Goal: Information Seeking & Learning: Understand process/instructions

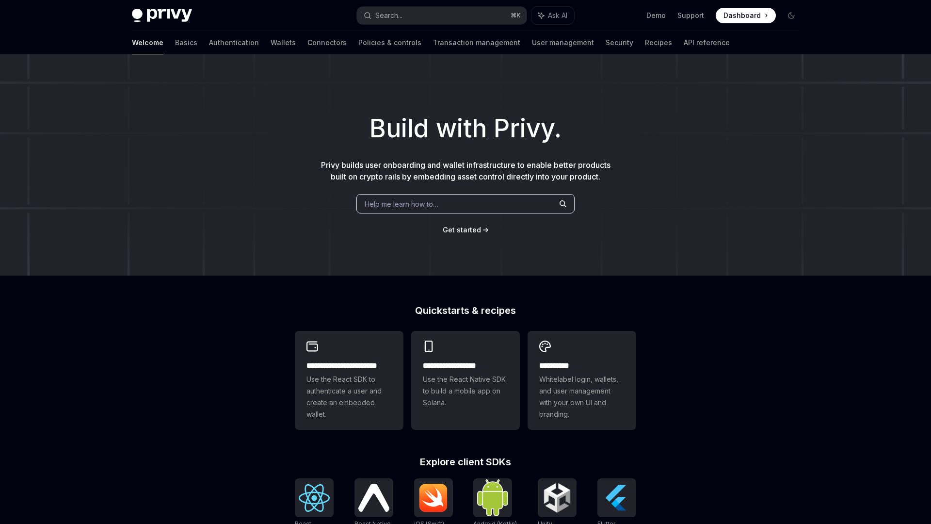
click at [152, 437] on div "**********" at bounding box center [465, 412] width 931 height 717
click at [179, 396] on div "**********" at bounding box center [465, 412] width 931 height 717
click at [249, 49] on div "Welcome Basics Authentication Wallets Connectors Policies & controls Transactio…" at bounding box center [431, 42] width 598 height 23
click at [271, 47] on link "Wallets" at bounding box center [283, 42] width 25 height 23
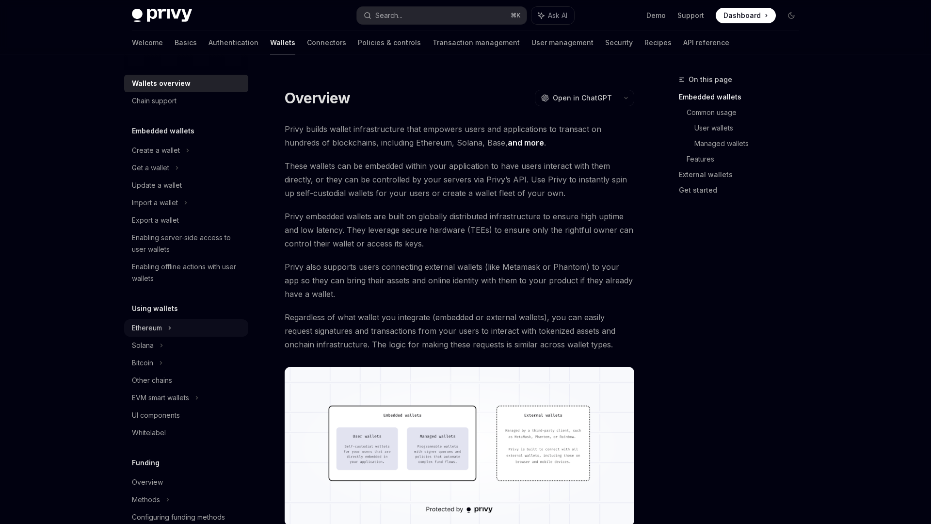
click at [151, 326] on div "Ethereum" at bounding box center [147, 328] width 30 height 12
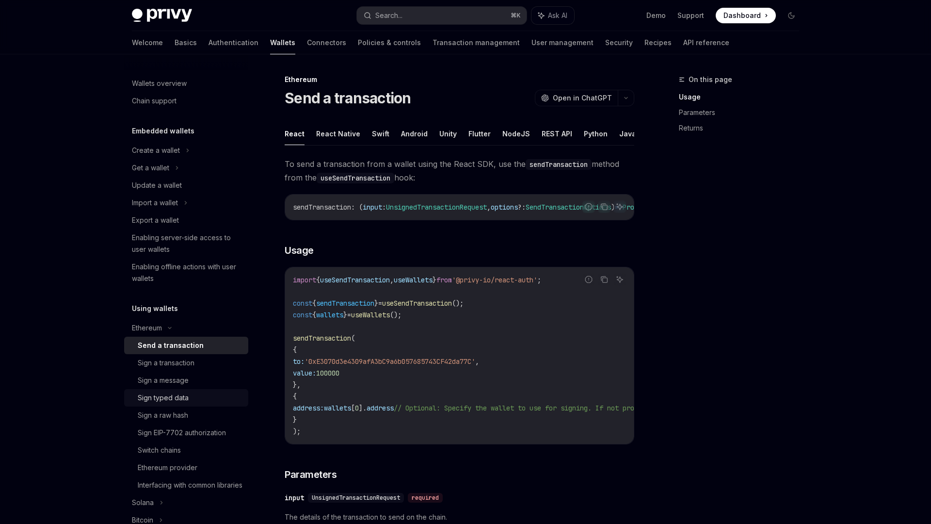
click at [187, 395] on div "Sign typed data" at bounding box center [163, 398] width 51 height 12
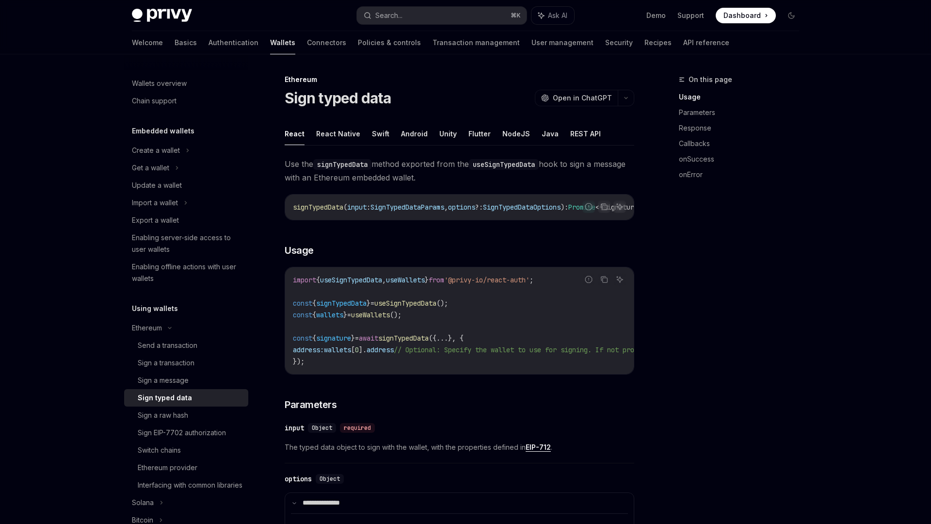
scroll to position [4, 0]
click at [173, 410] on div "Sign a raw hash" at bounding box center [163, 412] width 50 height 12
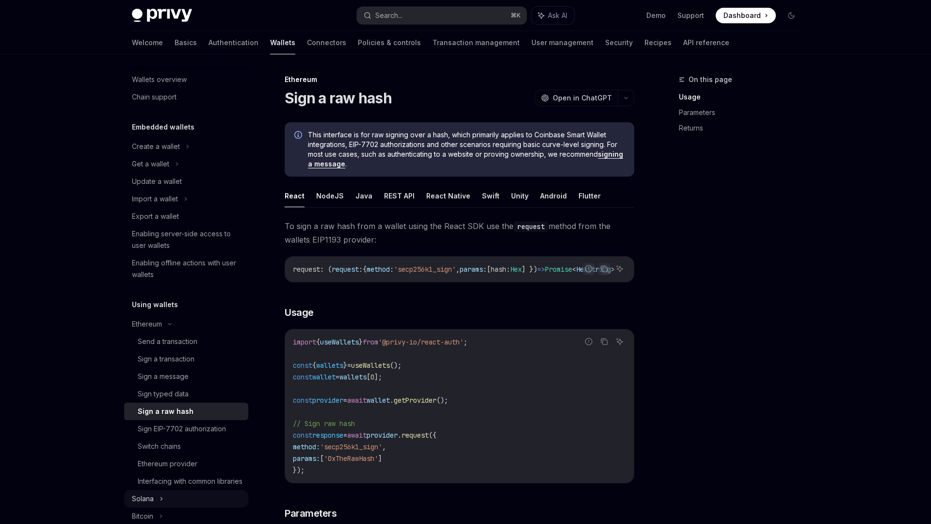
click at [220, 332] on div "Ethereum" at bounding box center [186, 323] width 124 height 17
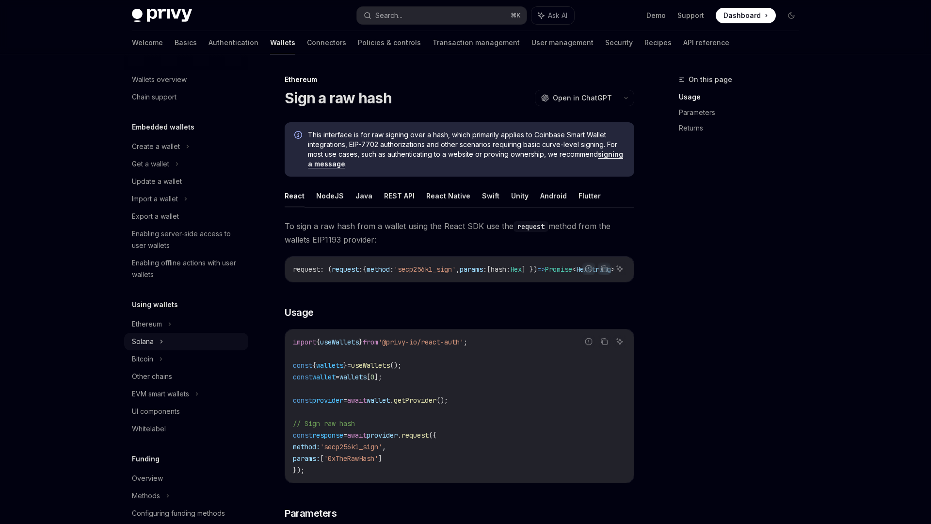
click at [189, 344] on div "Solana" at bounding box center [186, 341] width 124 height 17
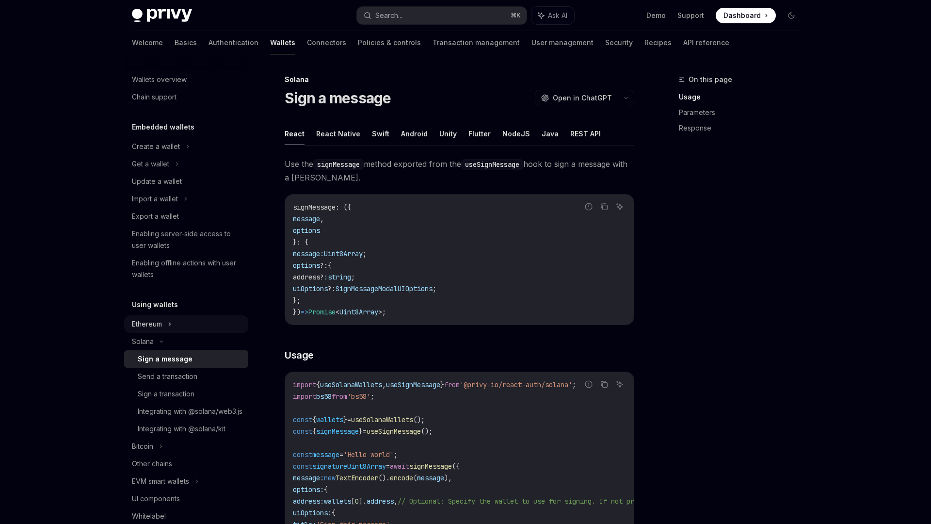
click at [175, 324] on div "Ethereum" at bounding box center [186, 323] width 124 height 17
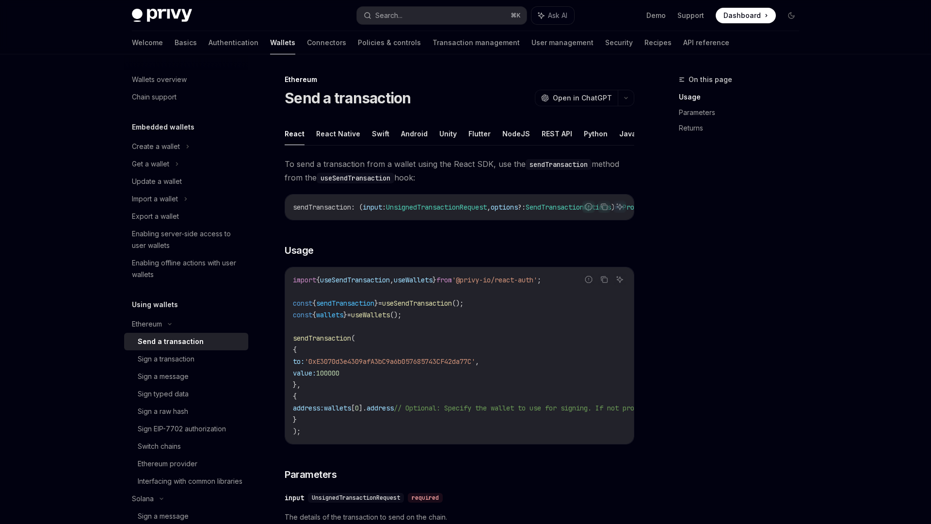
click at [177, 337] on div "Send a transaction" at bounding box center [171, 342] width 66 height 12
click at [544, 130] on button "REST API" at bounding box center [557, 133] width 31 height 23
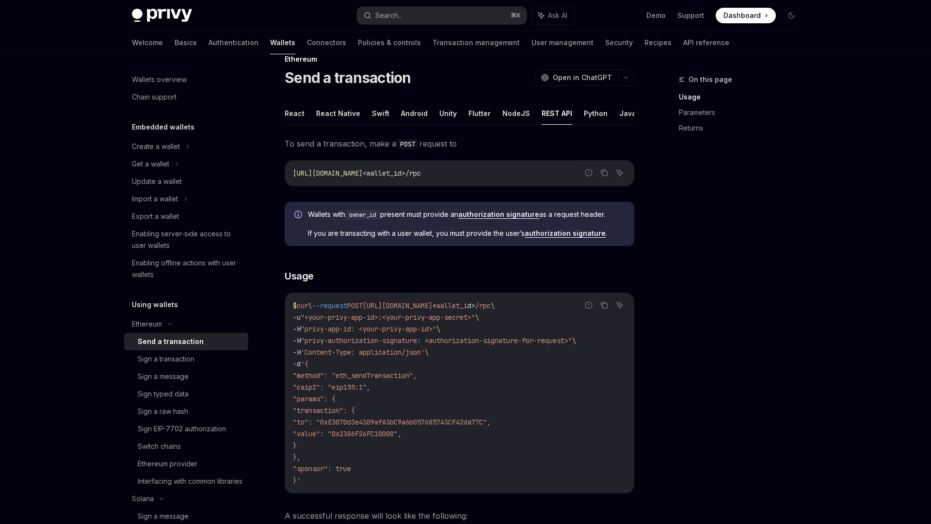
scroll to position [20, 0]
click at [329, 437] on span ""value": "0x2386F26FC10000"," at bounding box center [347, 434] width 109 height 9
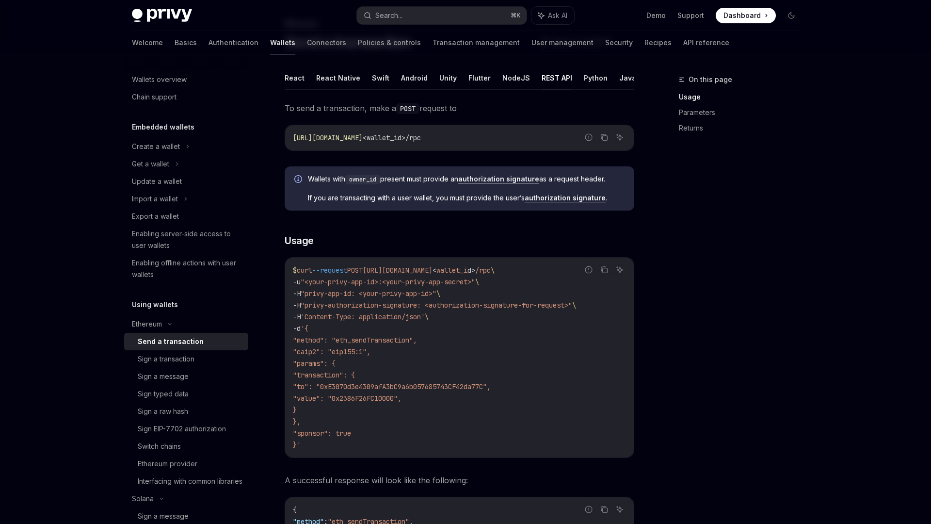
scroll to position [55, 0]
click at [298, 446] on span "}'" at bounding box center [297, 445] width 8 height 9
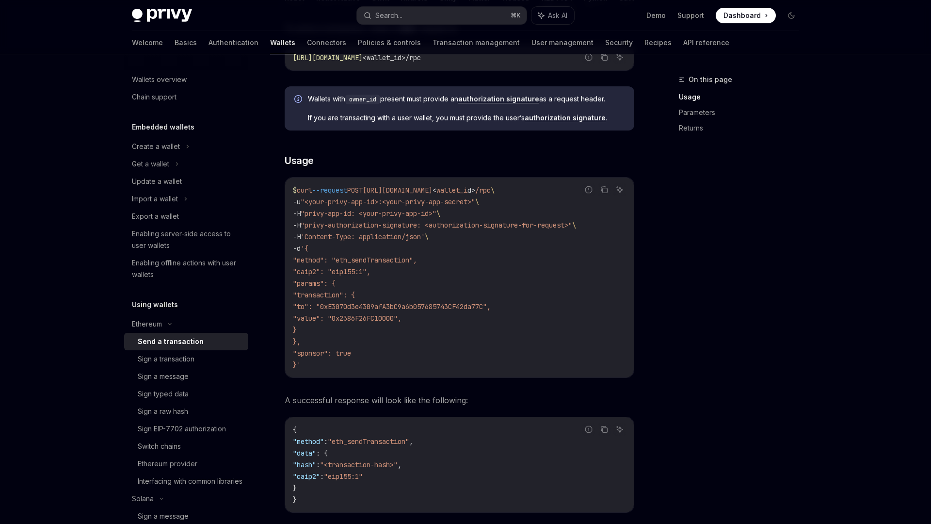
scroll to position [43, 0]
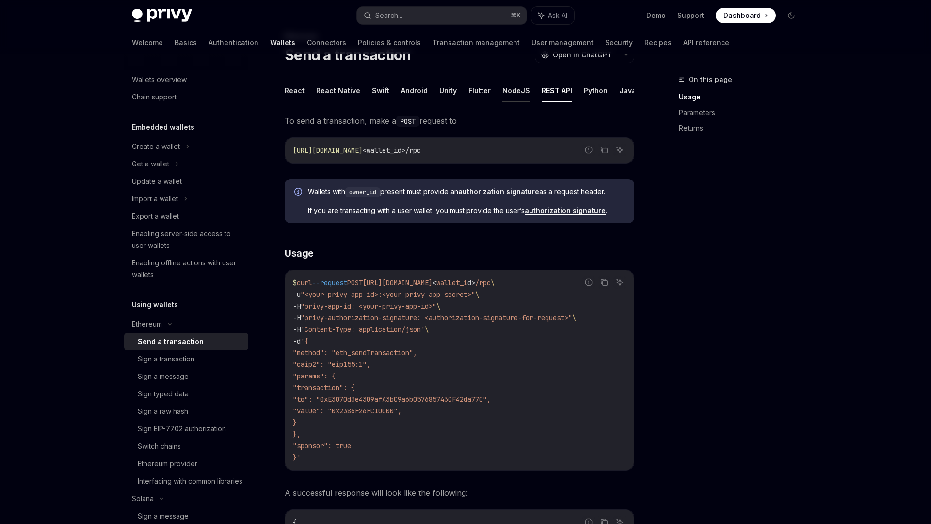
click at [516, 91] on button "NodeJS" at bounding box center [517, 90] width 28 height 23
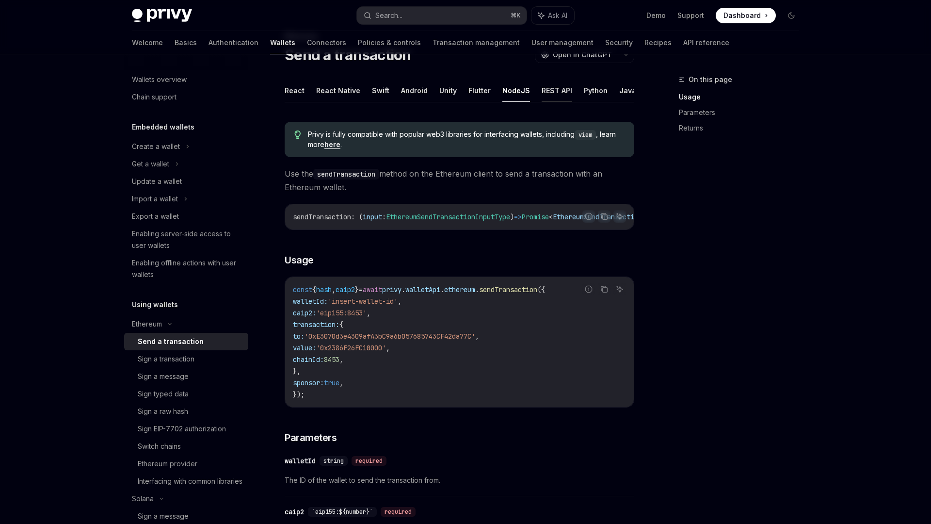
click at [556, 91] on button "REST API" at bounding box center [557, 90] width 31 height 23
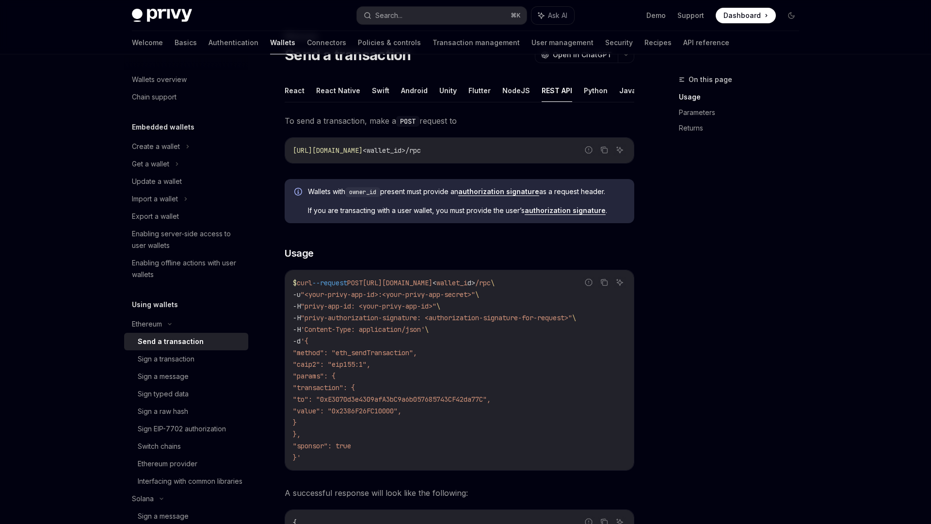
scroll to position [48, 0]
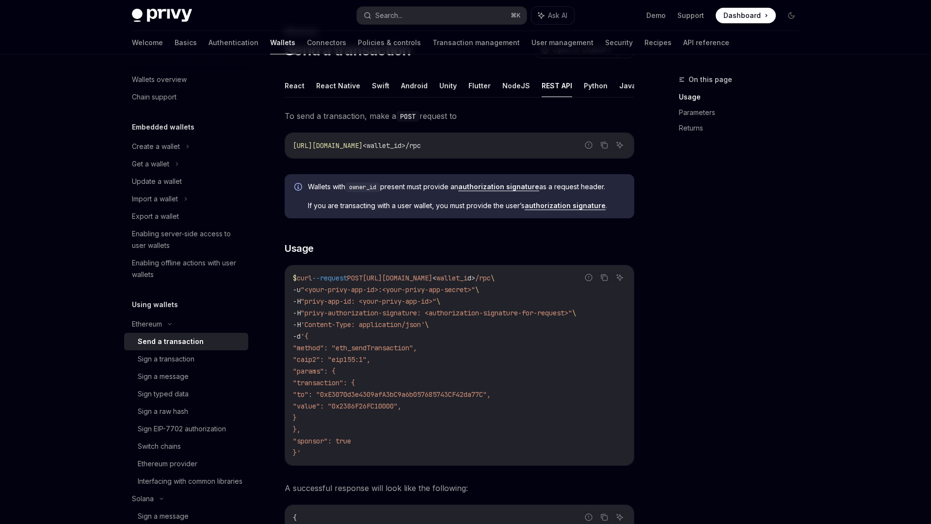
drag, startPoint x: 310, startPoint y: 335, endPoint x: 314, endPoint y: 428, distance: 93.2
click at [314, 428] on code "$ curl --request POST [URL][DOMAIN_NAME] < wallet_i d > /rpc \ -u "<your-privy-…" at bounding box center [459, 365] width 333 height 186
copy code "{ "method": "eth_sendTransaction", "caip2": "eip155:1", "params": { "transactio…"
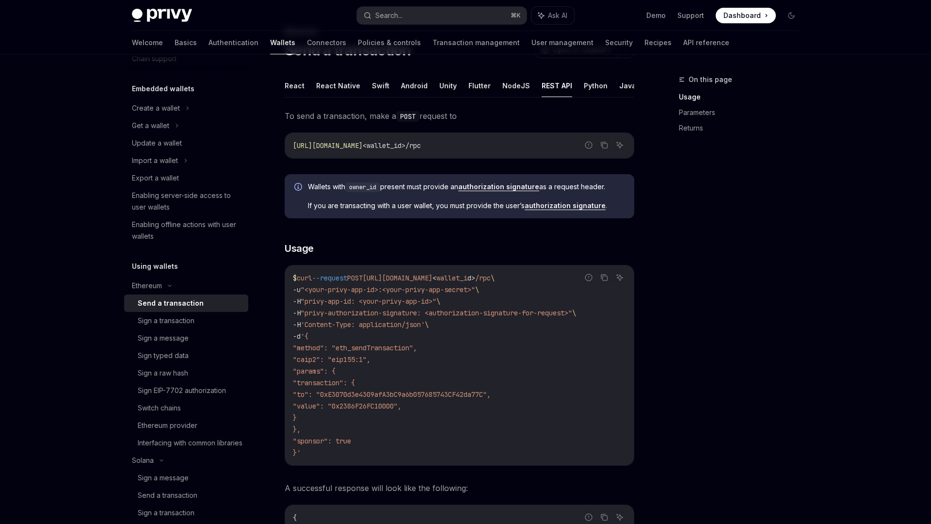
scroll to position [43, 0]
click at [358, 31] on link "Policies & controls" at bounding box center [389, 42] width 63 height 23
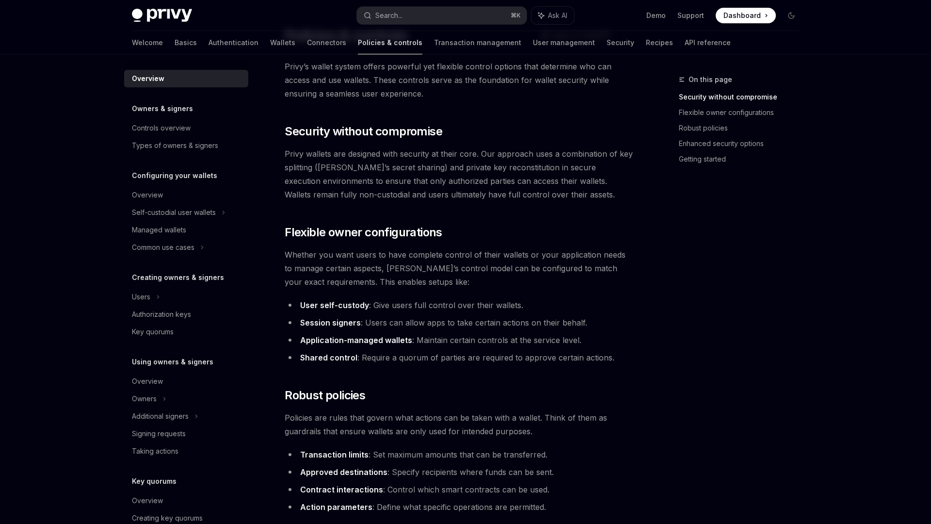
click at [358, 47] on link "Policies & controls" at bounding box center [390, 42] width 65 height 23
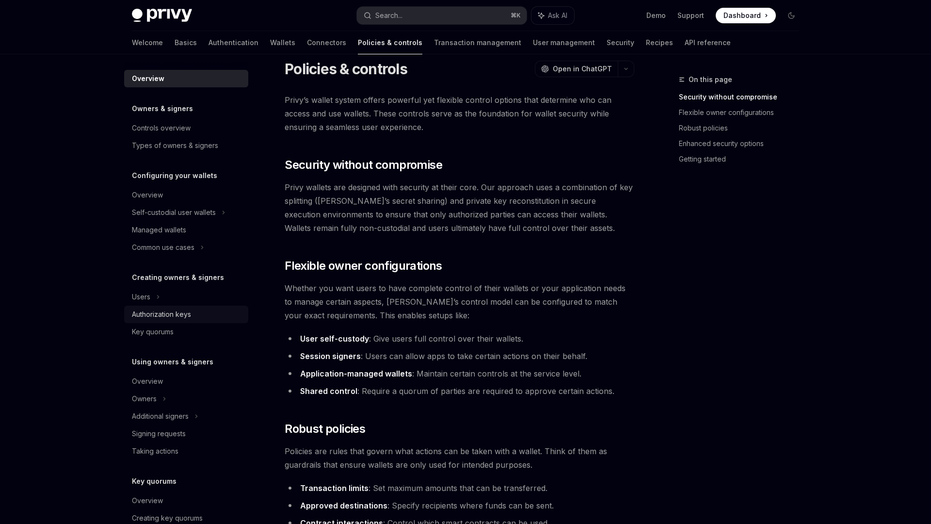
click at [183, 317] on div "Authorization keys" at bounding box center [161, 315] width 59 height 12
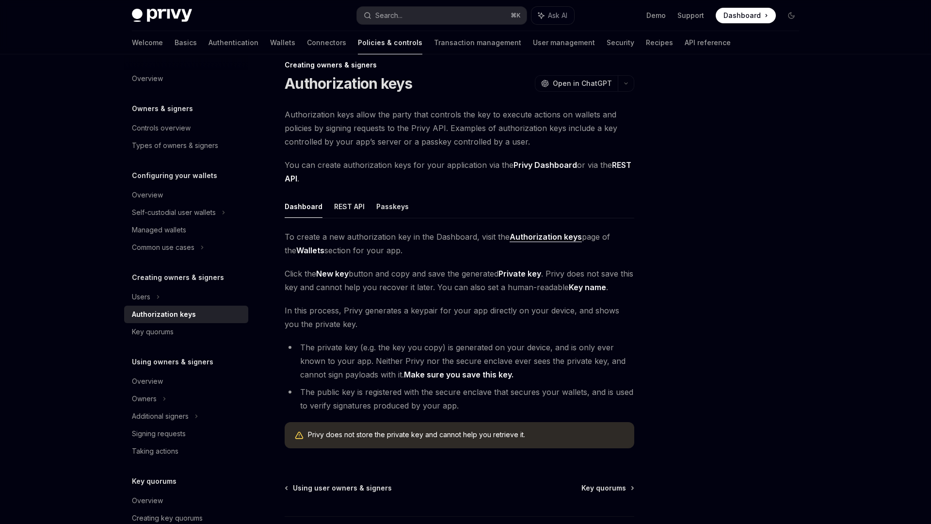
scroll to position [10, 0]
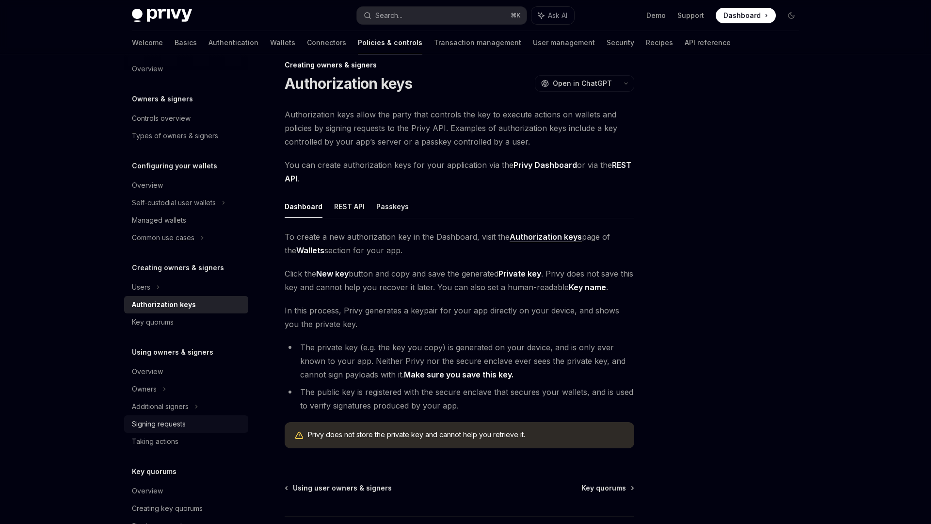
click at [156, 428] on div "Signing requests" at bounding box center [159, 424] width 54 height 12
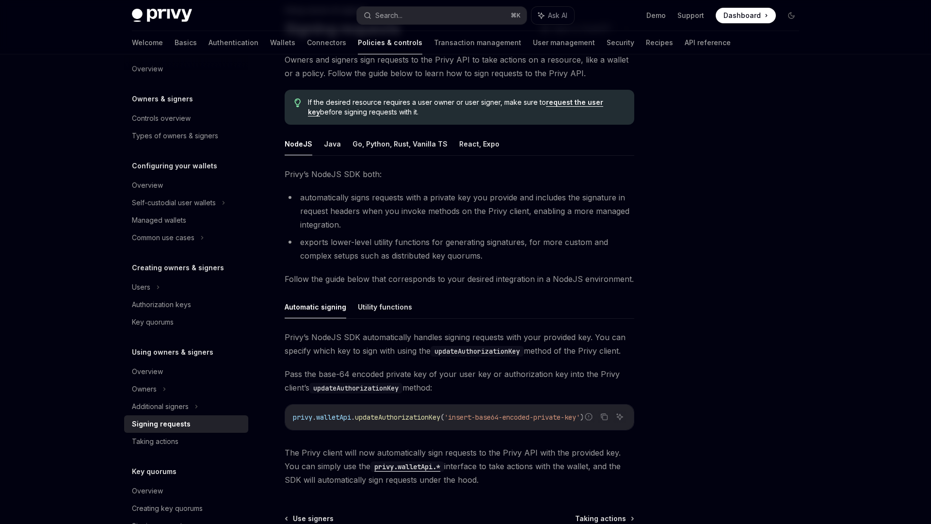
scroll to position [65, 0]
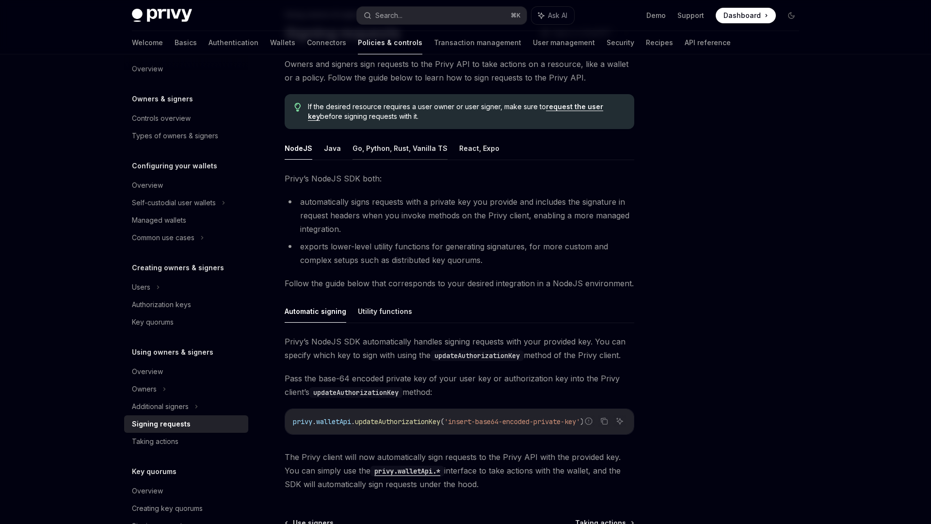
click at [381, 147] on button "Go, Python, Rust, Vanilla TS" at bounding box center [400, 148] width 95 height 23
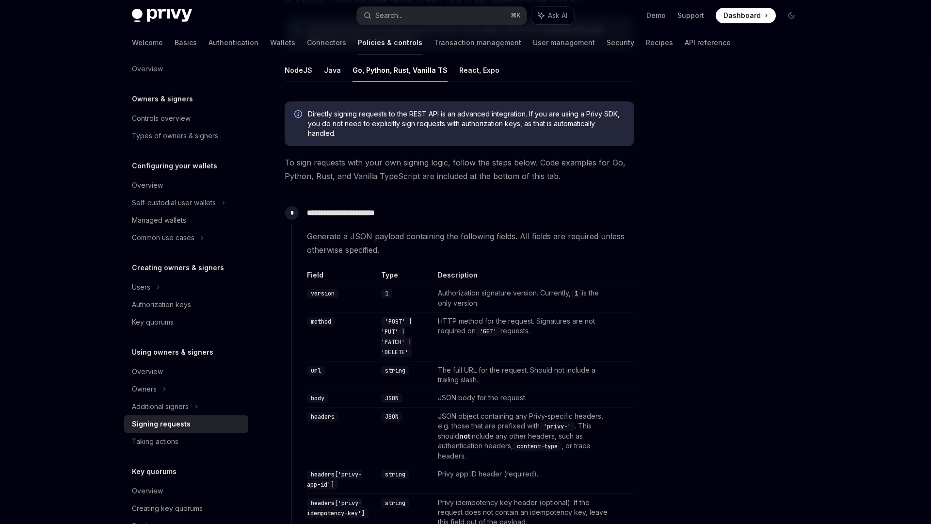
scroll to position [69, 0]
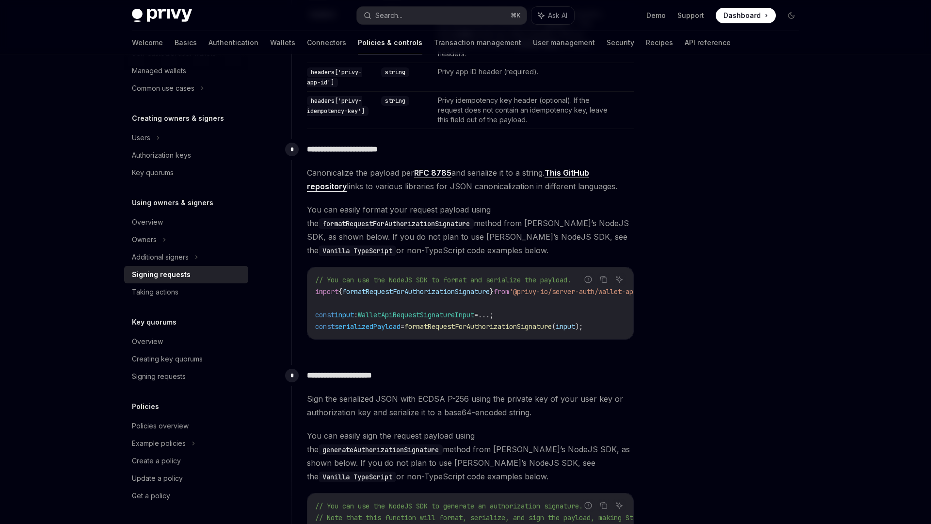
scroll to position [806, 0]
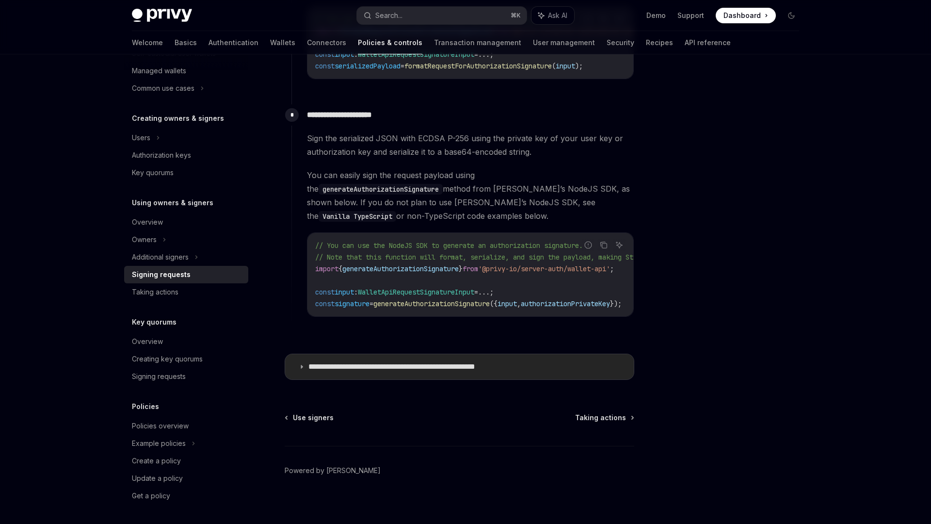
click at [394, 363] on p "**********" at bounding box center [418, 367] width 218 height 10
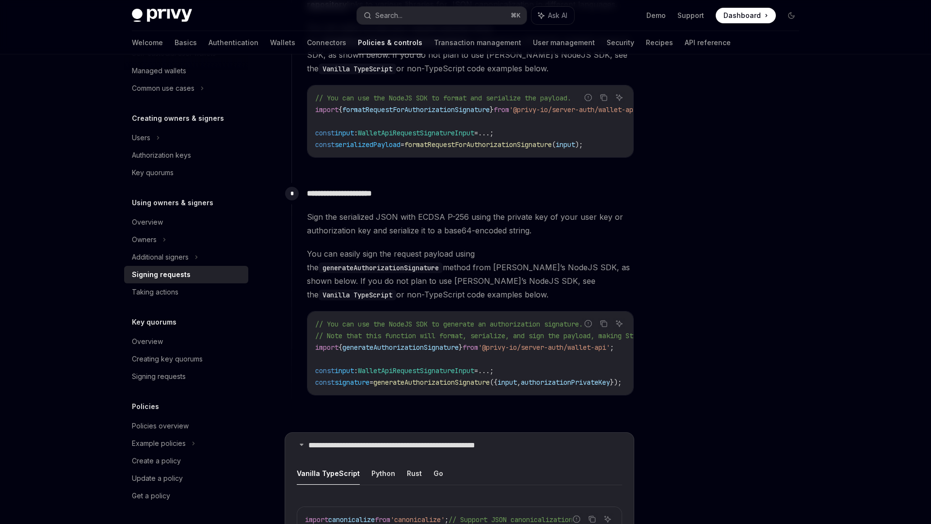
scroll to position [736, 0]
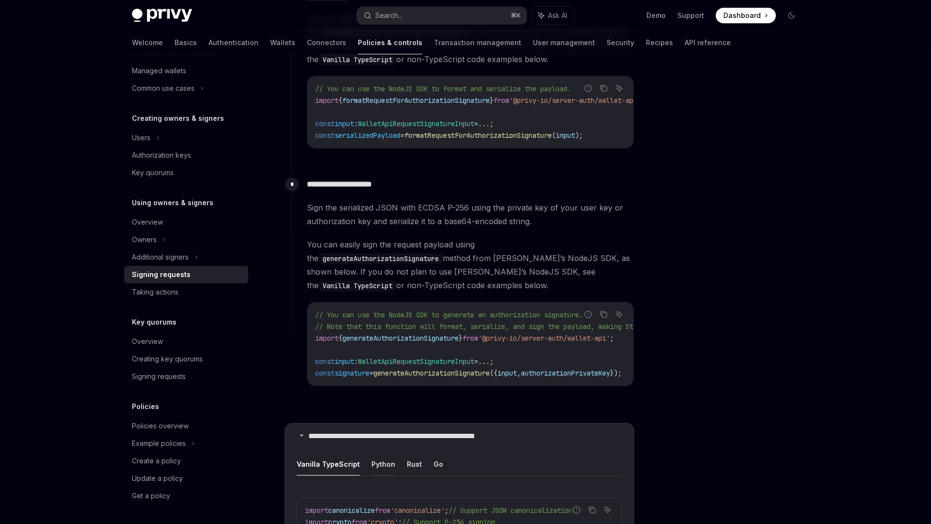
click at [381, 453] on button "Python" at bounding box center [384, 464] width 24 height 23
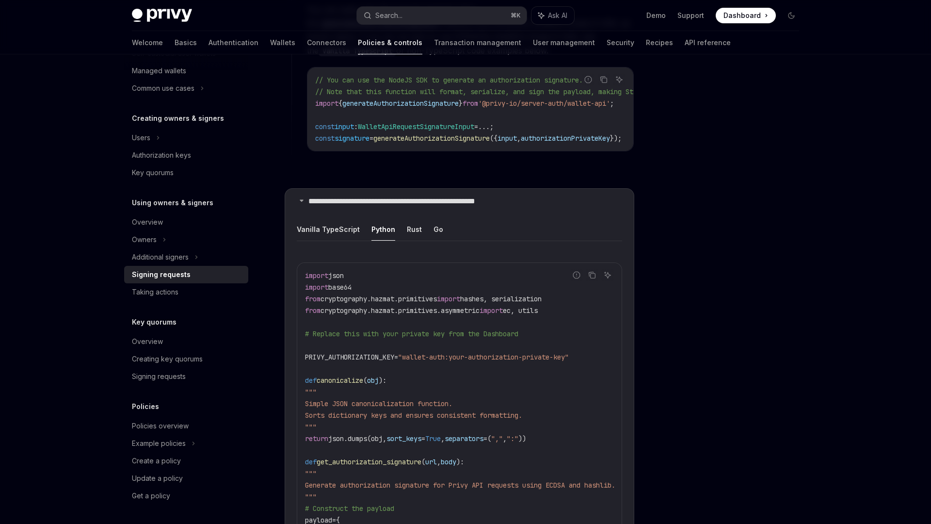
scroll to position [750, 0]
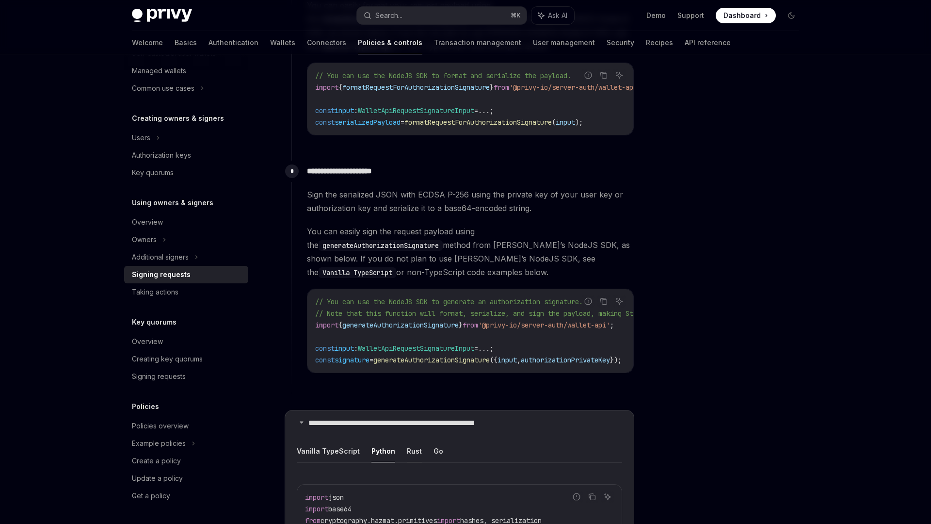
click at [418, 448] on button "Rust" at bounding box center [414, 451] width 15 height 23
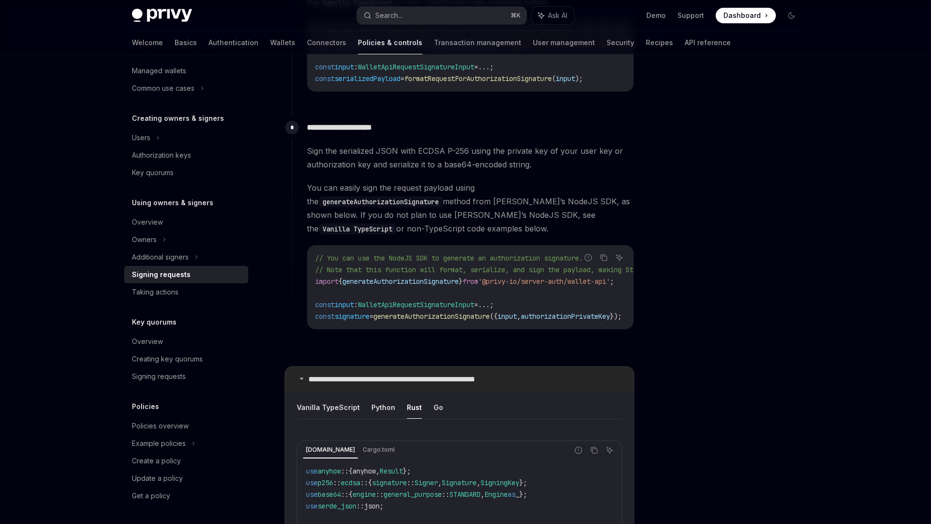
scroll to position [734, 0]
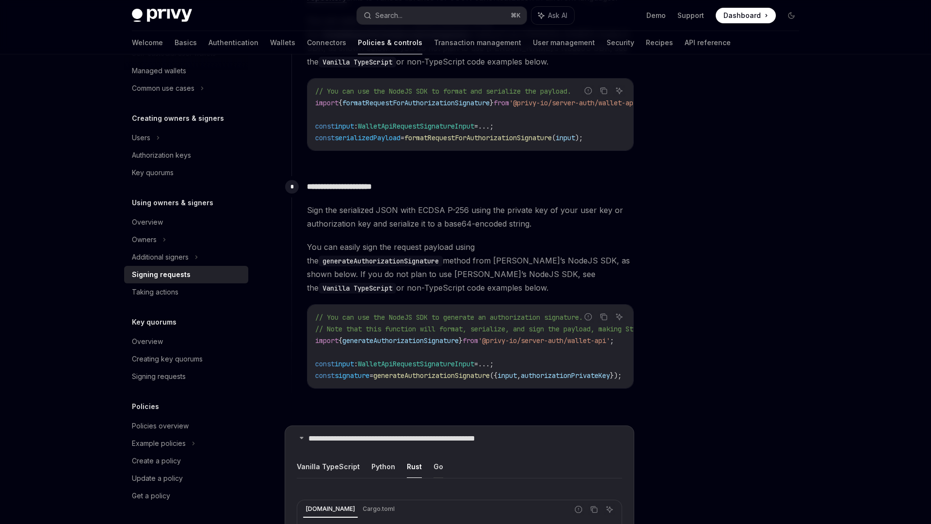
click at [436, 458] on button "Go" at bounding box center [439, 466] width 10 height 23
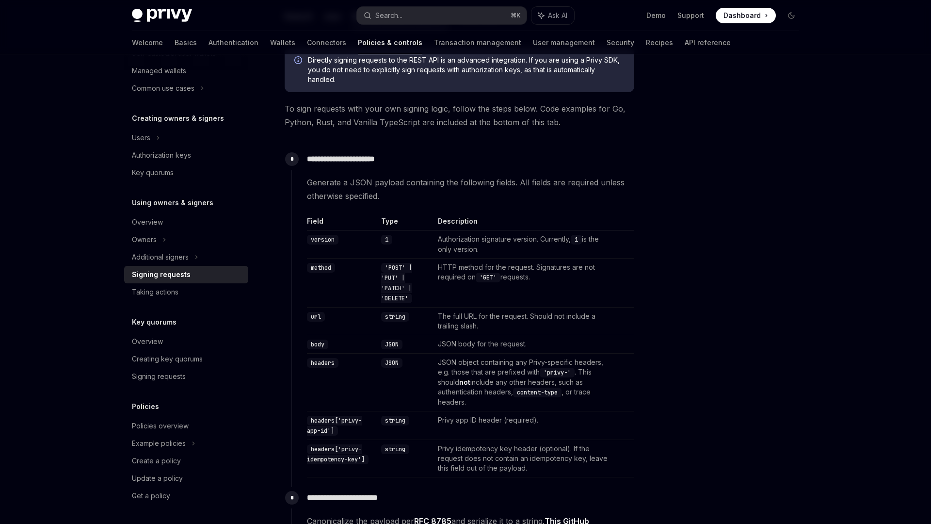
scroll to position [103, 0]
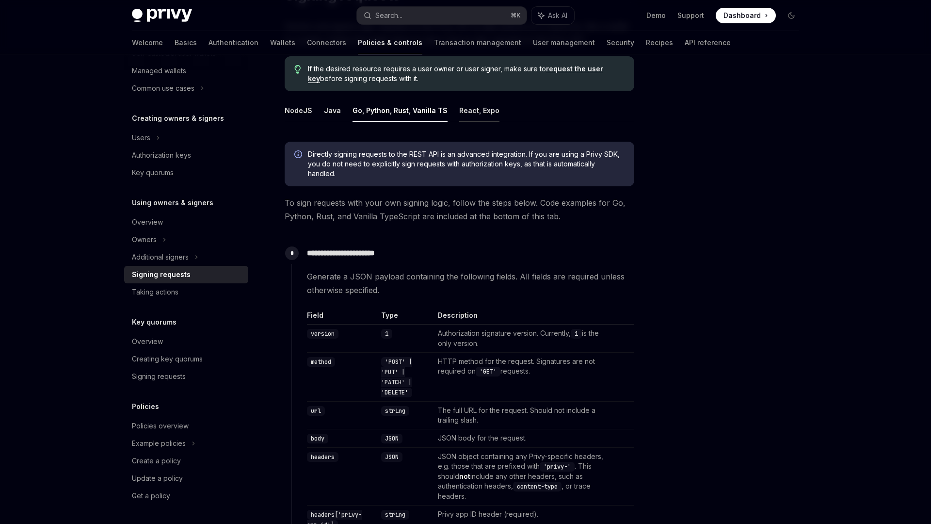
click at [463, 105] on button "React, Expo" at bounding box center [479, 110] width 40 height 23
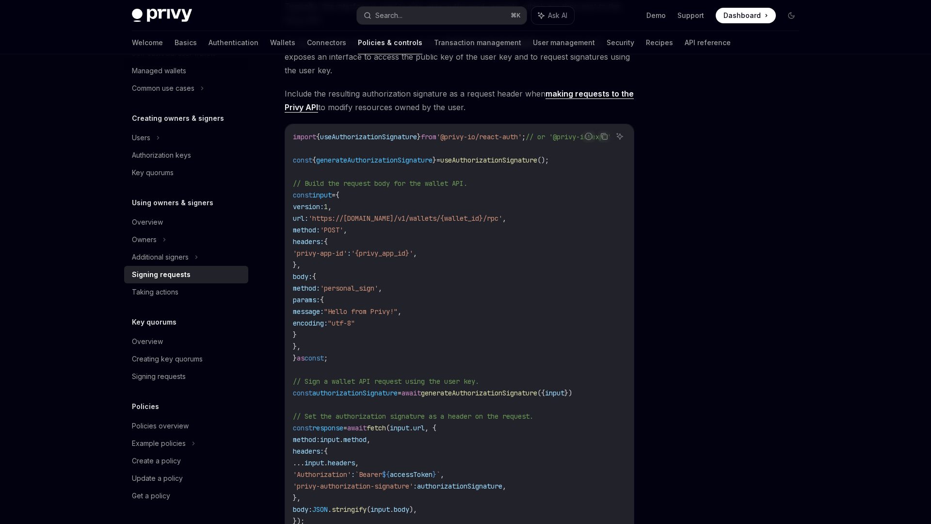
scroll to position [271, 0]
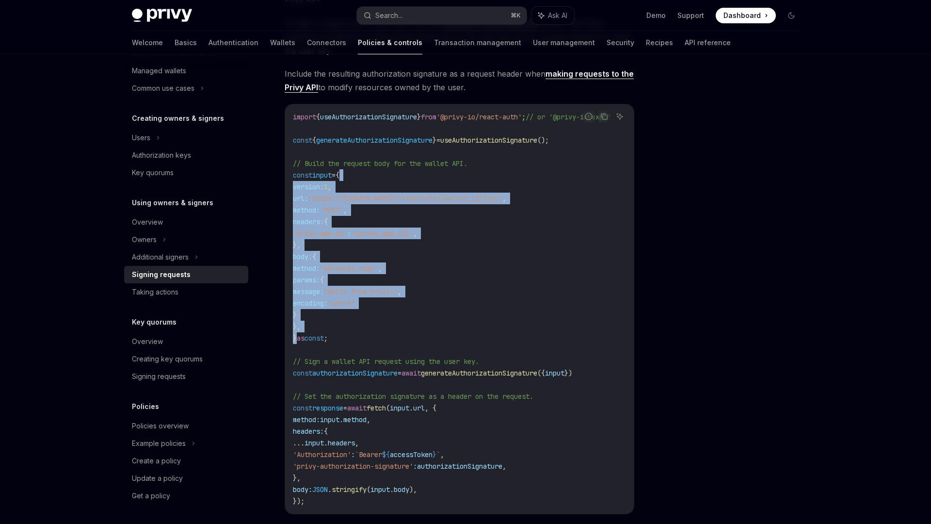
drag, startPoint x: 297, startPoint y: 339, endPoint x: 351, endPoint y: 176, distance: 172.1
click at [351, 176] on code "import { useAuthorizationSignature } from '@privy-io/react-auth' ; // or '@priv…" at bounding box center [464, 309] width 342 height 396
copy code "{ version: 1 , url: 'https://[DOMAIN_NAME]/v1/wallets/{wallet_id}/rpc' , method…"
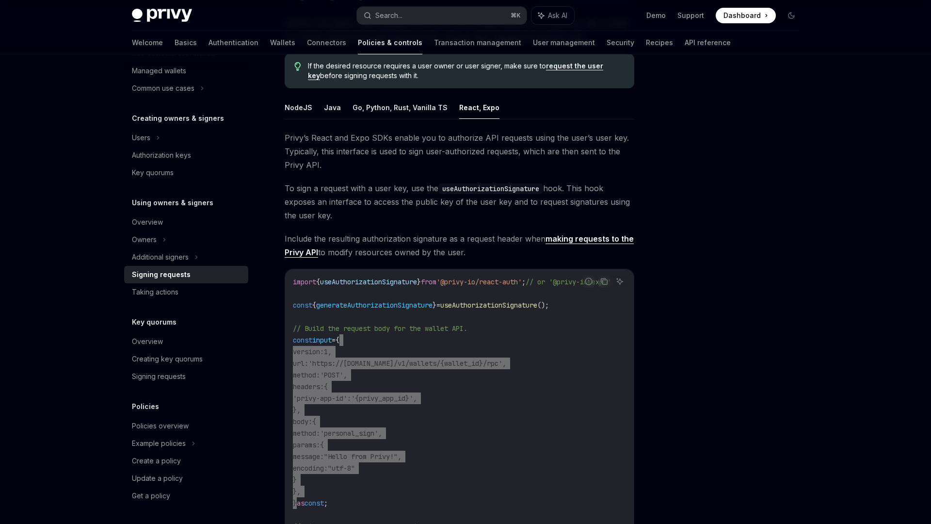
scroll to position [102, 0]
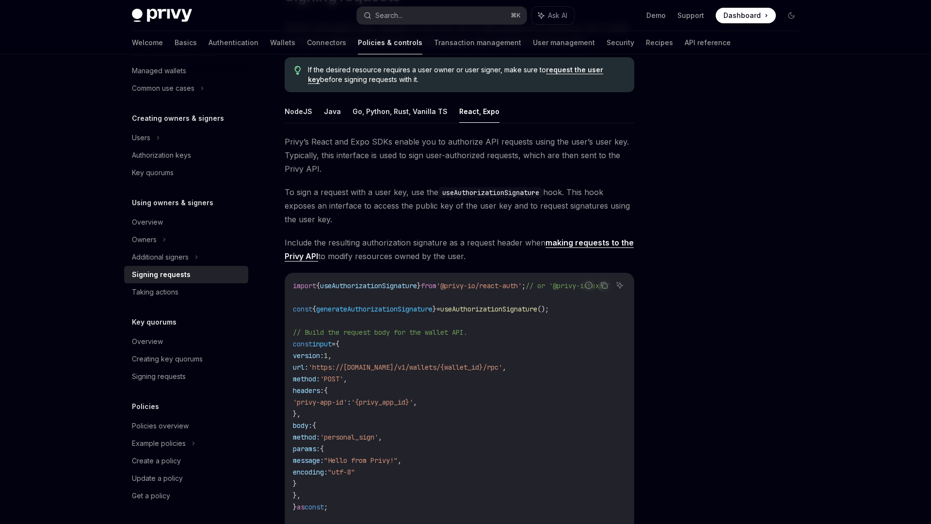
drag, startPoint x: 409, startPoint y: 261, endPoint x: 396, endPoint y: 230, distance: 34.0
click at [408, 261] on span "Include the resulting authorization signature as a request header when making r…" at bounding box center [460, 249] width 350 height 27
drag, startPoint x: 255, startPoint y: 40, endPoint x: 232, endPoint y: 45, distance: 23.3
click at [255, 40] on div "Welcome Basics Authentication Wallets Connectors Policies & controls Transactio…" at bounding box center [431, 42] width 599 height 23
click at [270, 45] on link "Wallets" at bounding box center [282, 42] width 25 height 23
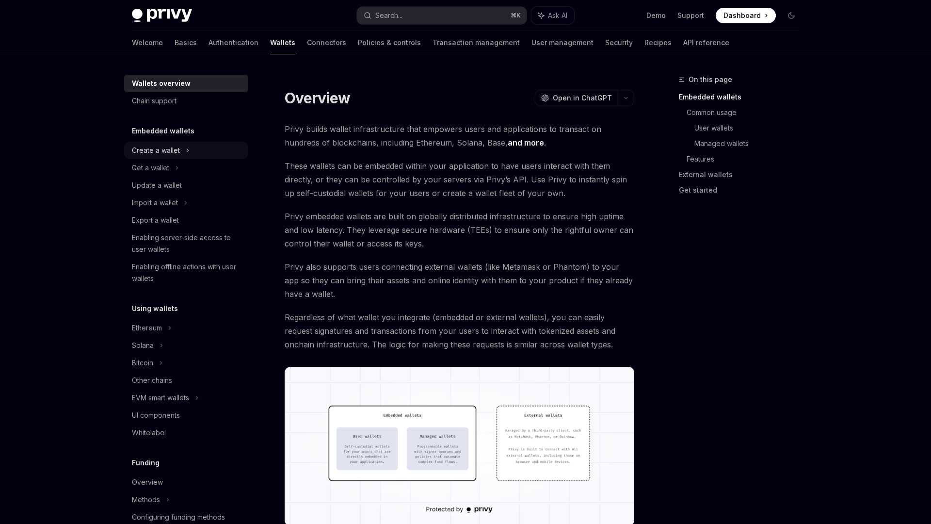
click at [175, 145] on div "Create a wallet" at bounding box center [156, 151] width 48 height 12
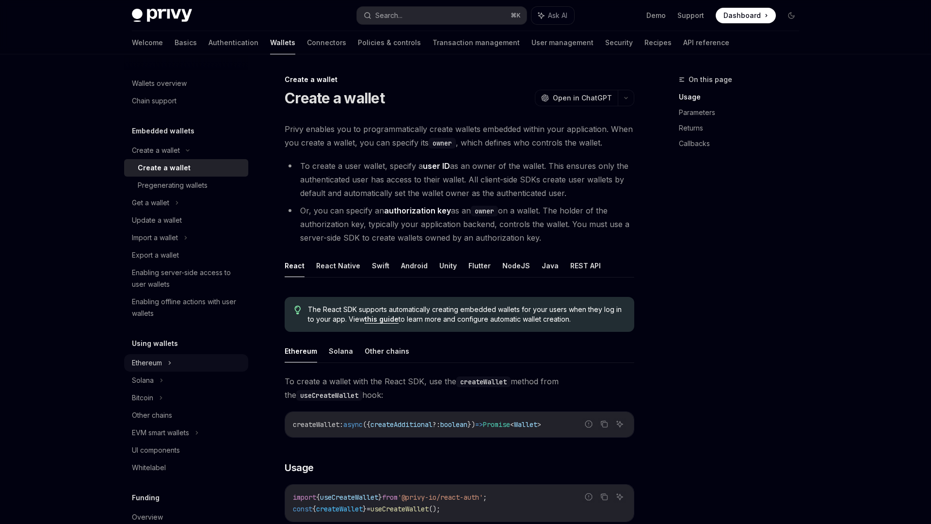
click at [165, 358] on div "Ethereum" at bounding box center [186, 362] width 124 height 17
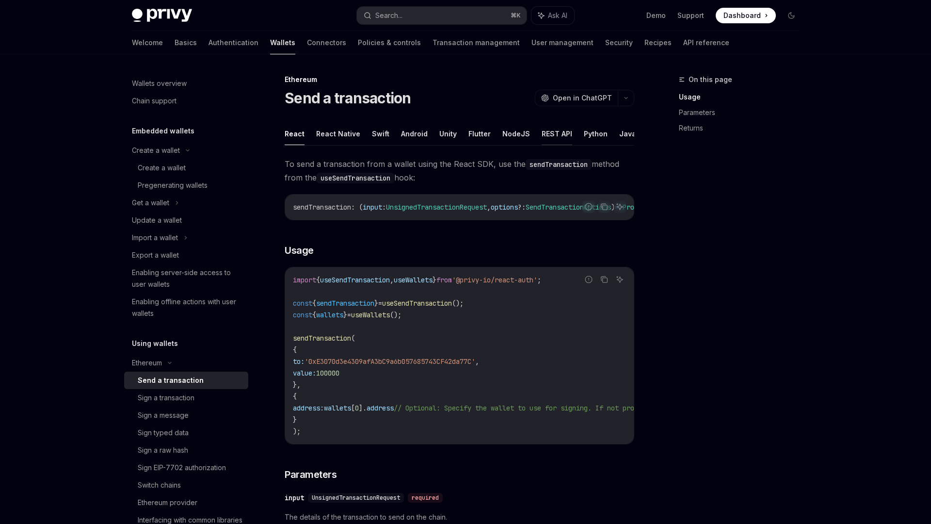
click at [550, 133] on button "REST API" at bounding box center [557, 133] width 31 height 23
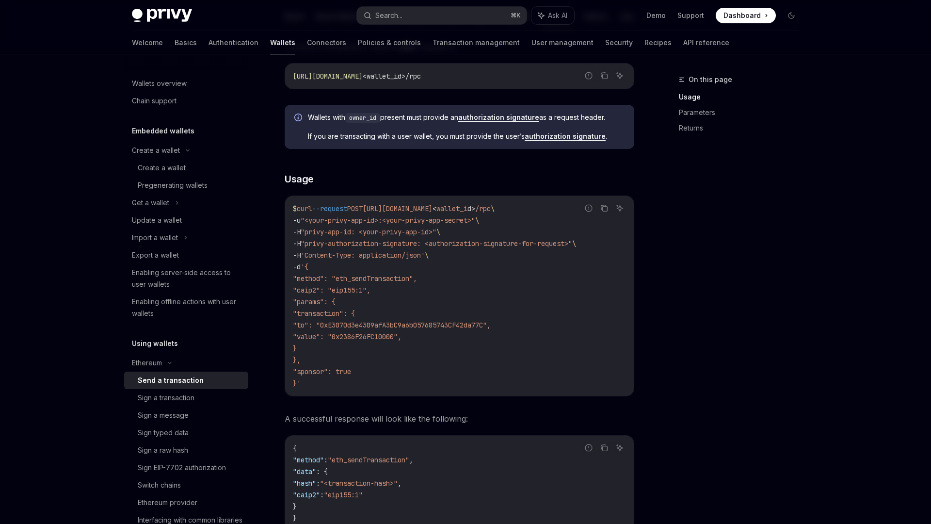
scroll to position [116, 0]
click at [457, 325] on span ""to": "0xE3070d3e4309afA3bC9a6b057685743CF42da77C"," at bounding box center [392, 326] width 198 height 9
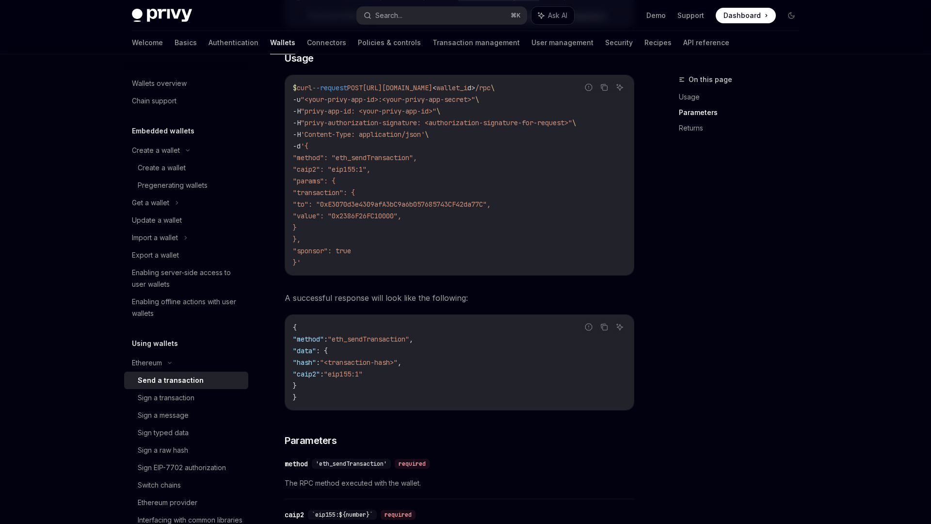
scroll to position [200, 0]
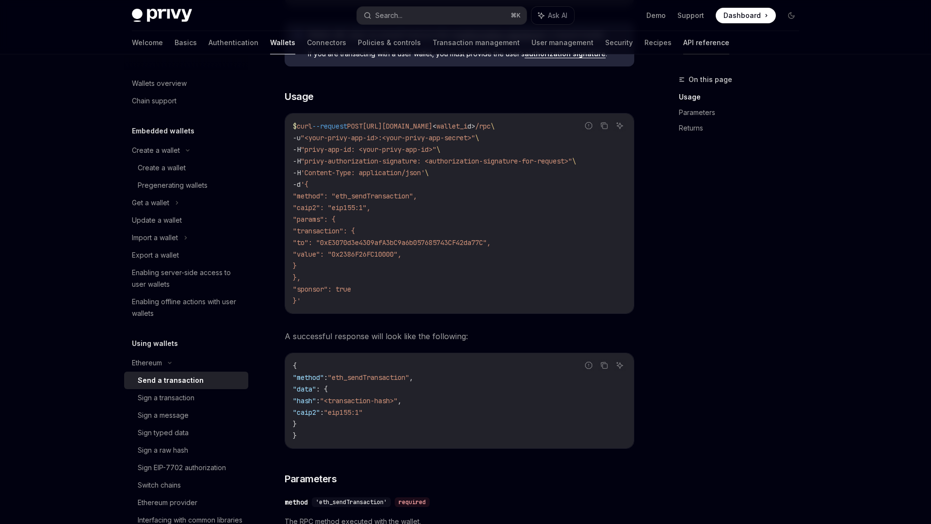
click at [684, 45] on link "API reference" at bounding box center [707, 42] width 46 height 23
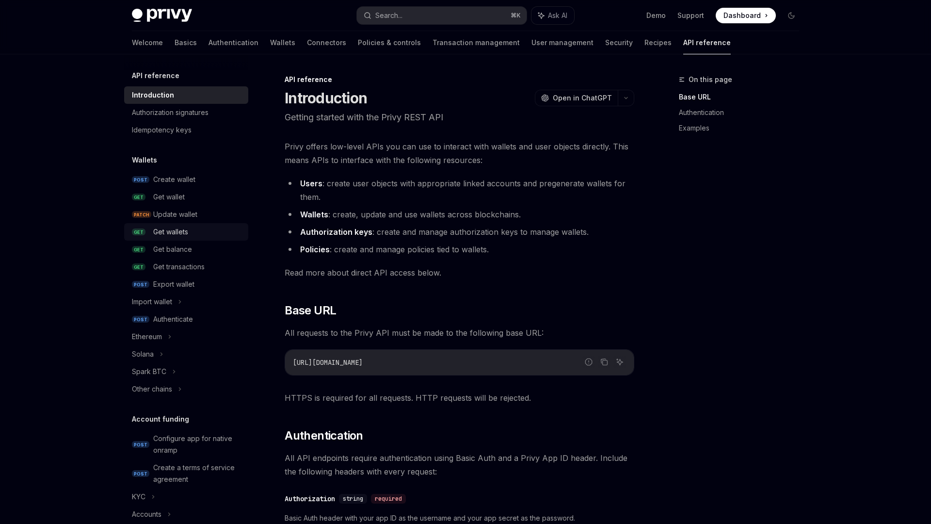
click at [179, 238] on link "GET Get wallets" at bounding box center [186, 231] width 124 height 17
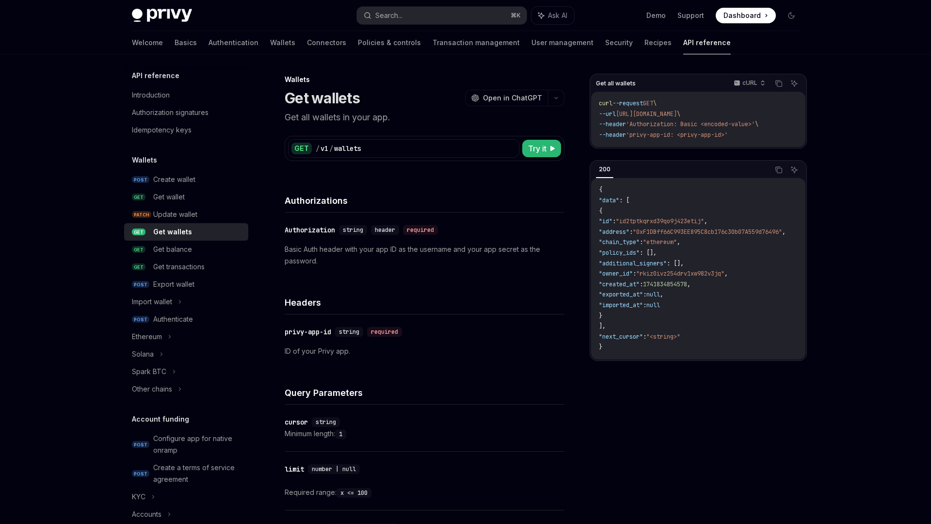
drag, startPoint x: 659, startPoint y: 224, endPoint x: 655, endPoint y: 231, distance: 8.2
click at [660, 224] on span ""id2tptkqrxd39qo9j423etij"" at bounding box center [660, 221] width 88 height 8
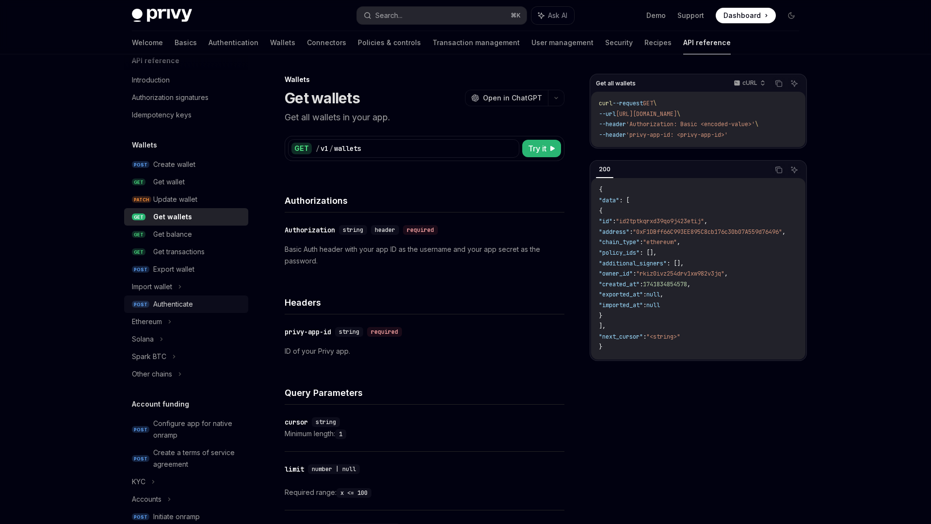
scroll to position [16, 0]
click at [157, 318] on div "Ethereum" at bounding box center [147, 321] width 30 height 12
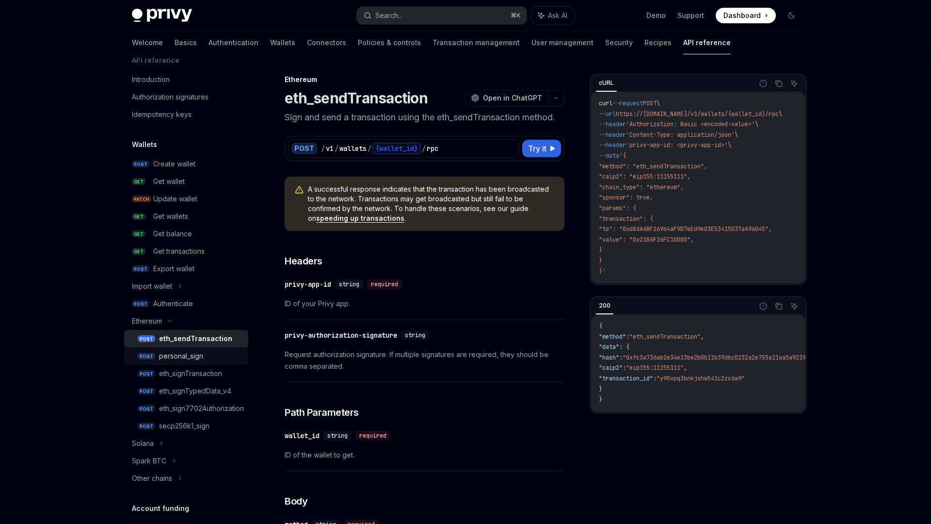
click at [189, 354] on div "personal_sign" at bounding box center [181, 356] width 44 height 12
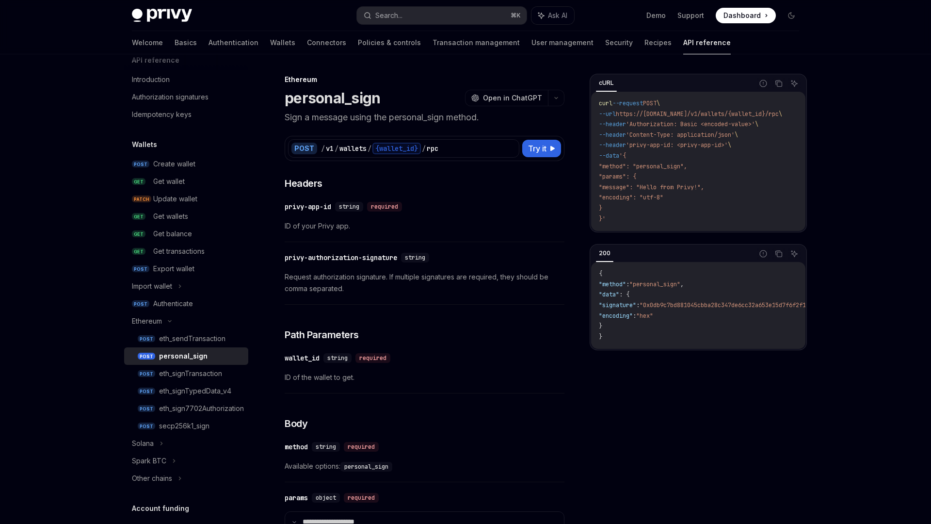
click at [700, 309] on span ""0x0db9c7bd881045cbba28c347de6cc32a653e15d7f6f2f1cec21d645f402a64196e877eb45d30…" at bounding box center [867, 305] width 455 height 8
copy span "0x0db9c7bd881045cbba28c347de6cc32a653e15d7f6f2f1cec21d645f402a64196e877eb45d304…"
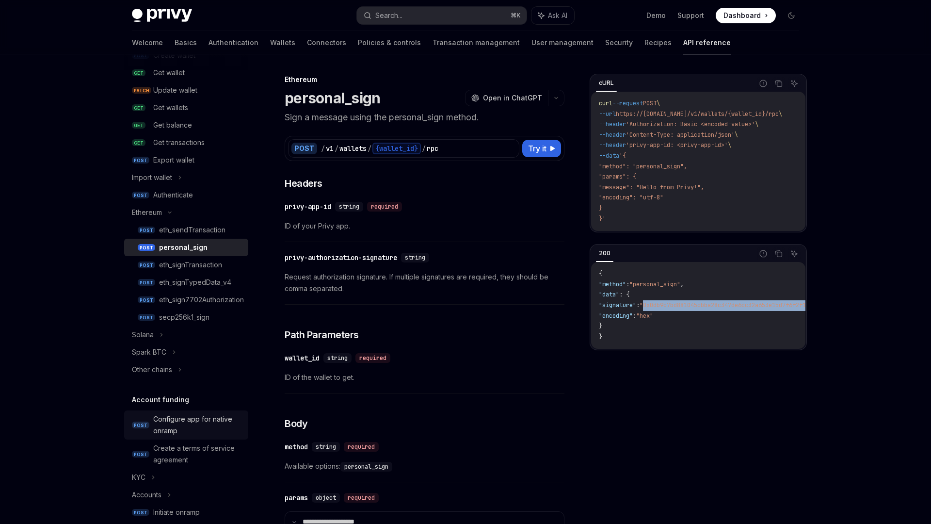
scroll to position [4, 0]
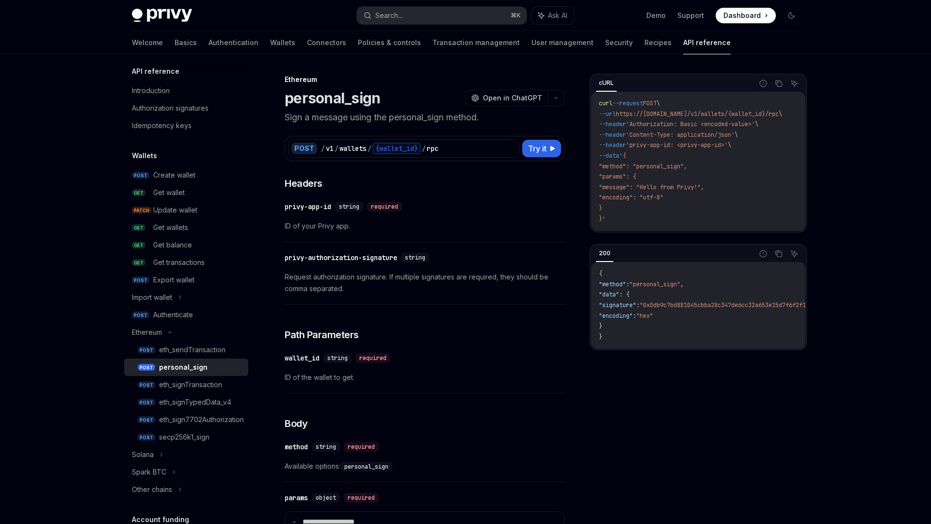
click at [345, 296] on div "​ privy-authorization-signature string Request authorization signature. If mult…" at bounding box center [425, 276] width 280 height 58
click at [346, 278] on span "Request authorization signature. If multiple signatures are required, they shou…" at bounding box center [425, 282] width 280 height 23
click at [350, 261] on div "privy-authorization-signature" at bounding box center [341, 258] width 113 height 10
click at [85, 205] on div "Privy Docs home page Search... ⌘ K Ask AI Demo Support Dashboard Dashboard Sear…" at bounding box center [465, 505] width 931 height 1011
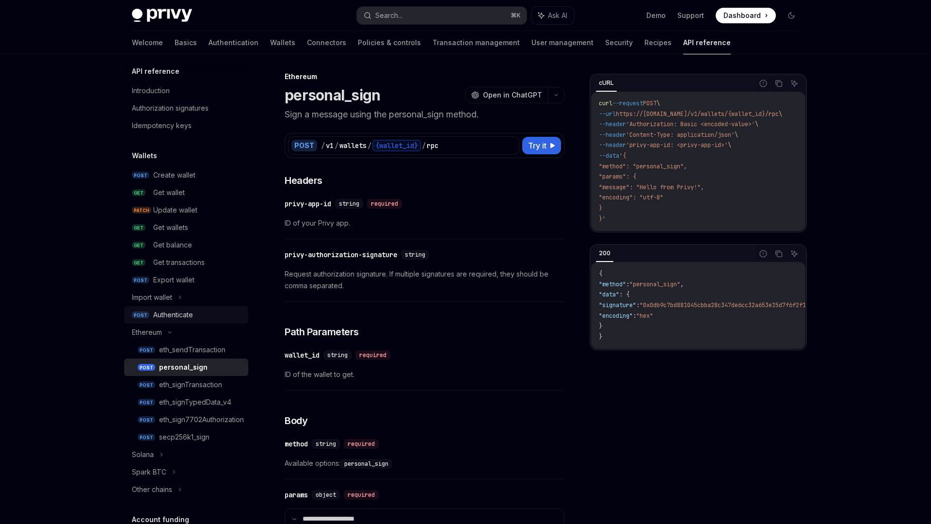
click at [184, 313] on div "Authenticate" at bounding box center [173, 315] width 40 height 12
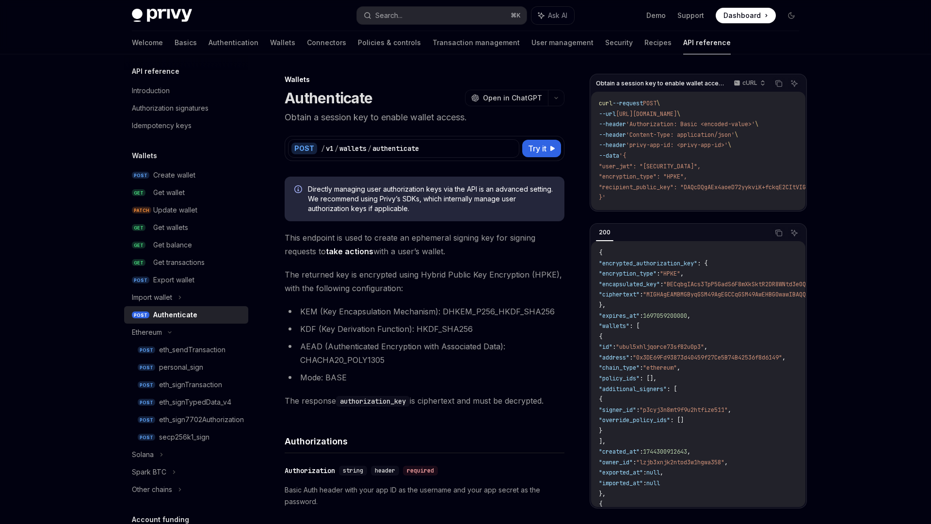
drag, startPoint x: 755, startPoint y: 173, endPoint x: 498, endPoint y: 111, distance: 264.0
click at [753, 173] on code "curl --request POST \ --url [URL][DOMAIN_NAME] \ --header 'Authorization: Basic…" at bounding box center [775, 150] width 353 height 105
click at [307, 47] on link "Connectors" at bounding box center [326, 42] width 39 height 23
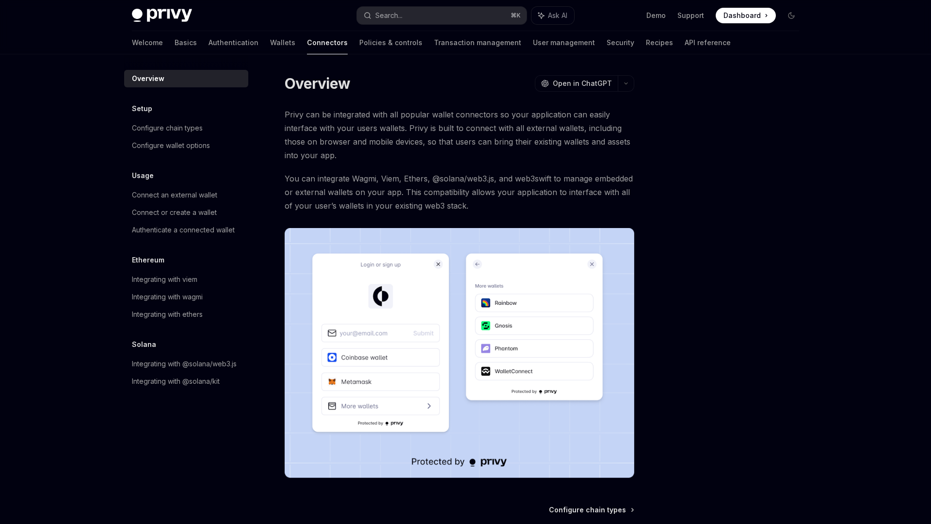
click at [270, 42] on link "Wallets" at bounding box center [282, 42] width 25 height 23
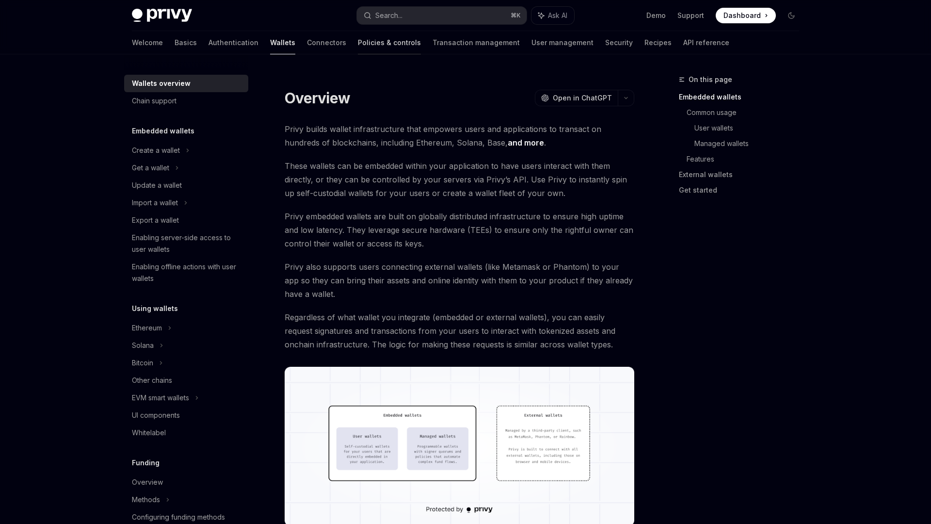
click at [358, 50] on link "Policies & controls" at bounding box center [389, 42] width 63 height 23
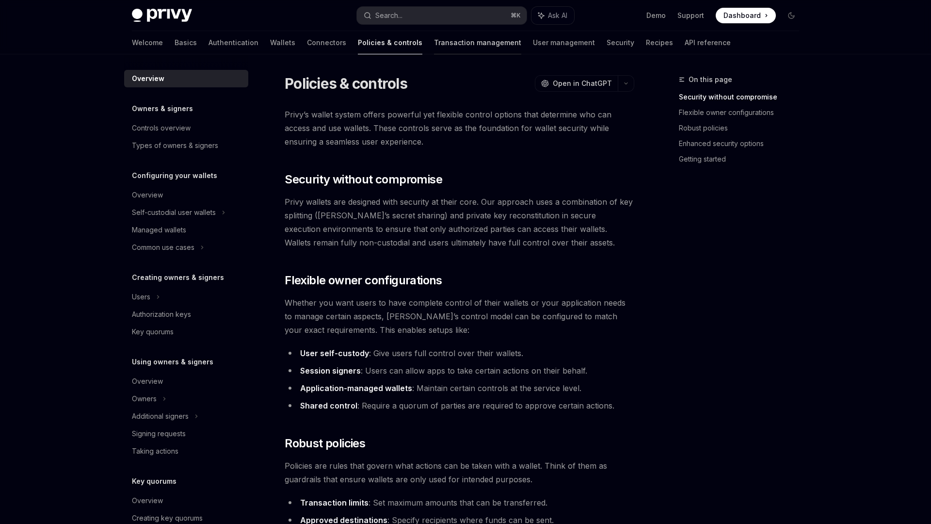
click at [434, 49] on link "Transaction management" at bounding box center [477, 42] width 87 height 23
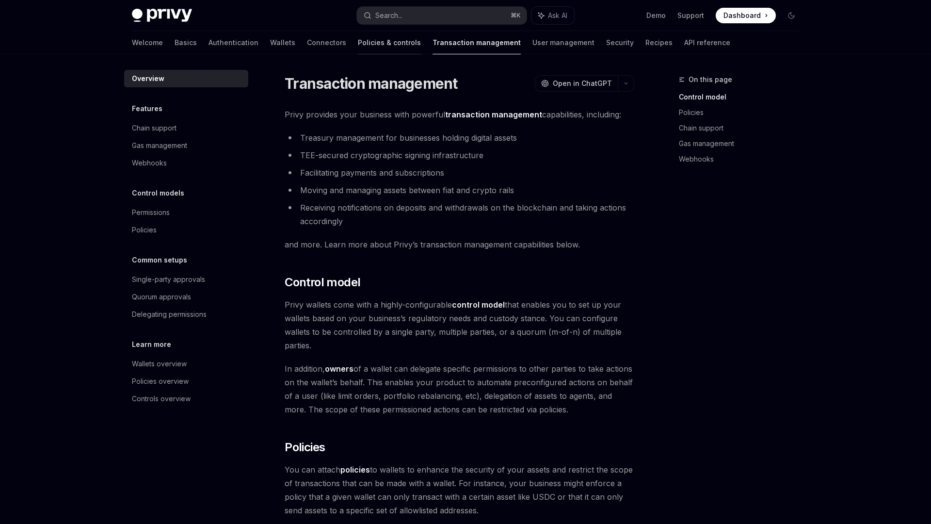
click at [358, 47] on link "Policies & controls" at bounding box center [389, 42] width 63 height 23
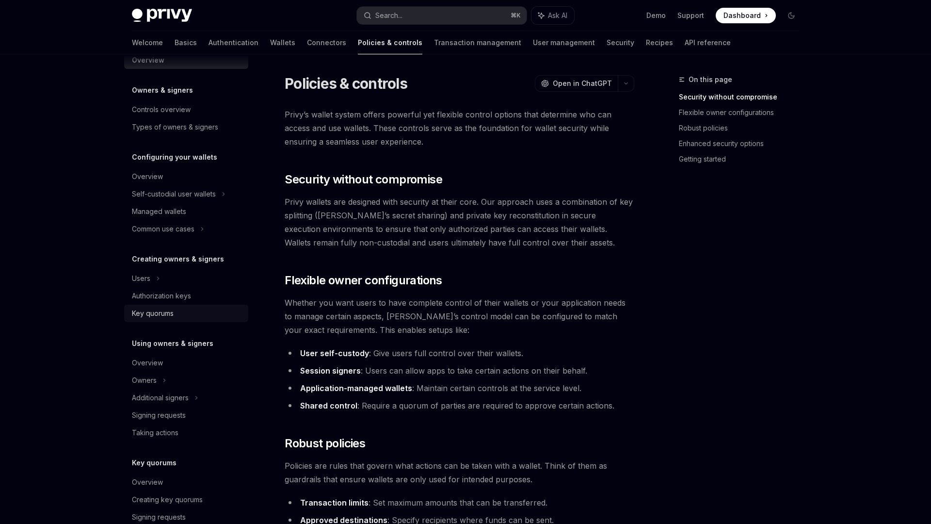
scroll to position [22, 0]
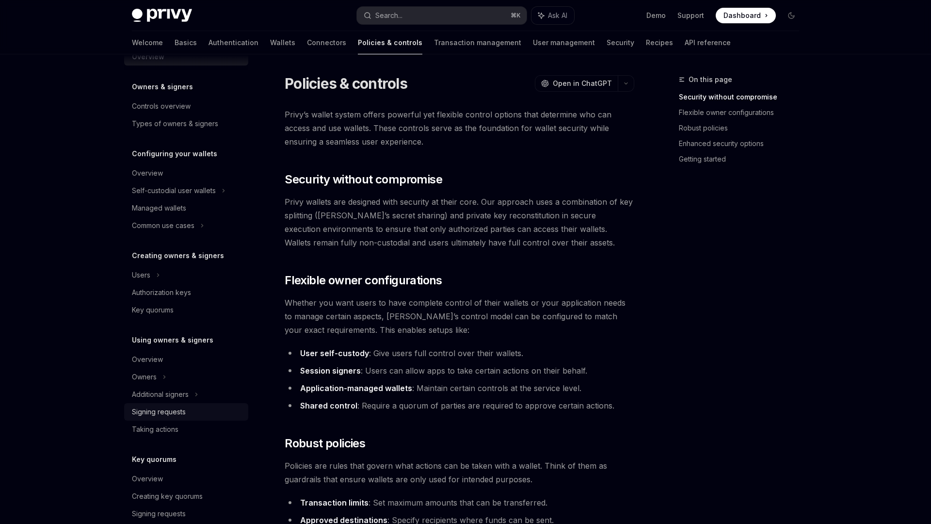
click at [186, 412] on div "Signing requests" at bounding box center [187, 412] width 111 height 12
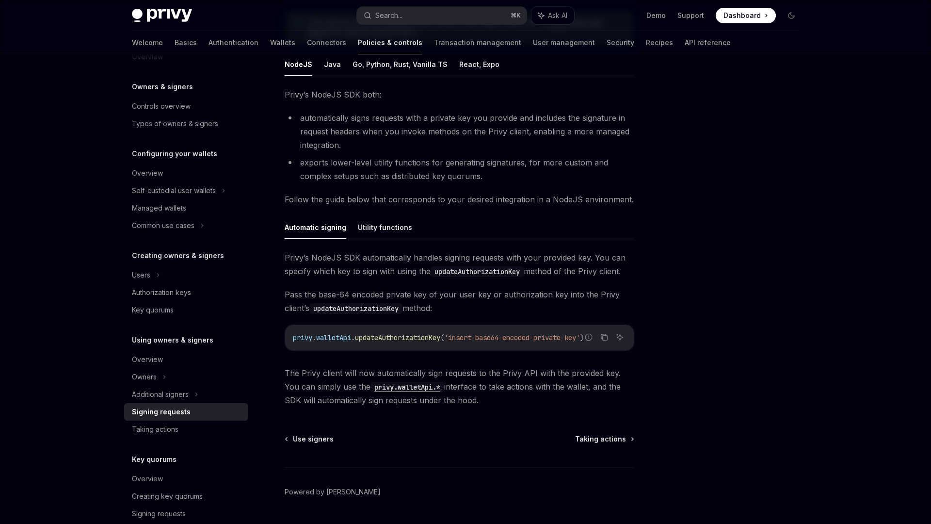
scroll to position [147, 0]
click at [334, 72] on button "Java" at bounding box center [332, 66] width 17 height 23
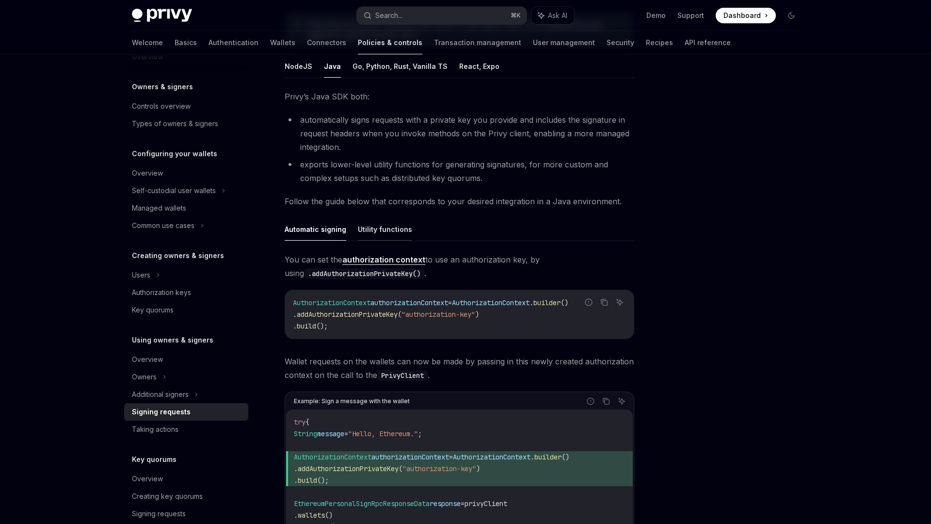
click at [378, 231] on button "Utility functions" at bounding box center [385, 229] width 54 height 23
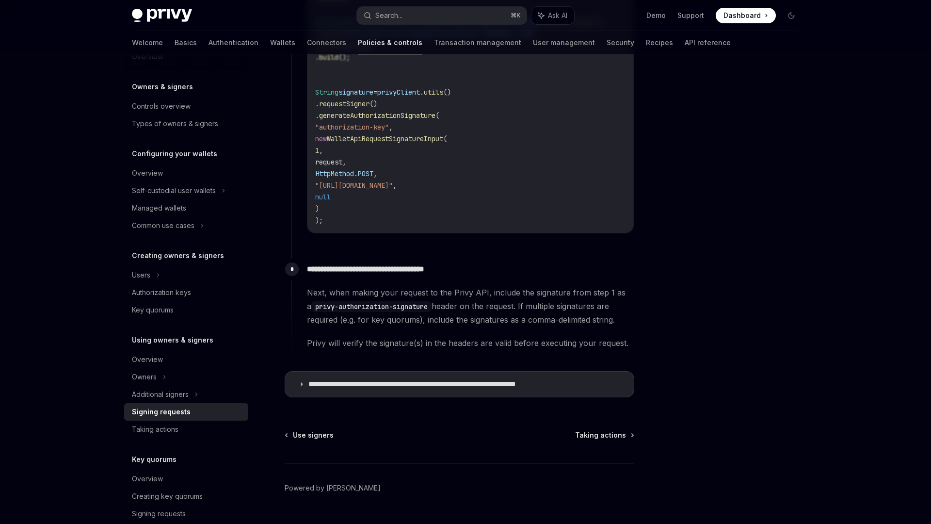
scroll to position [676, 0]
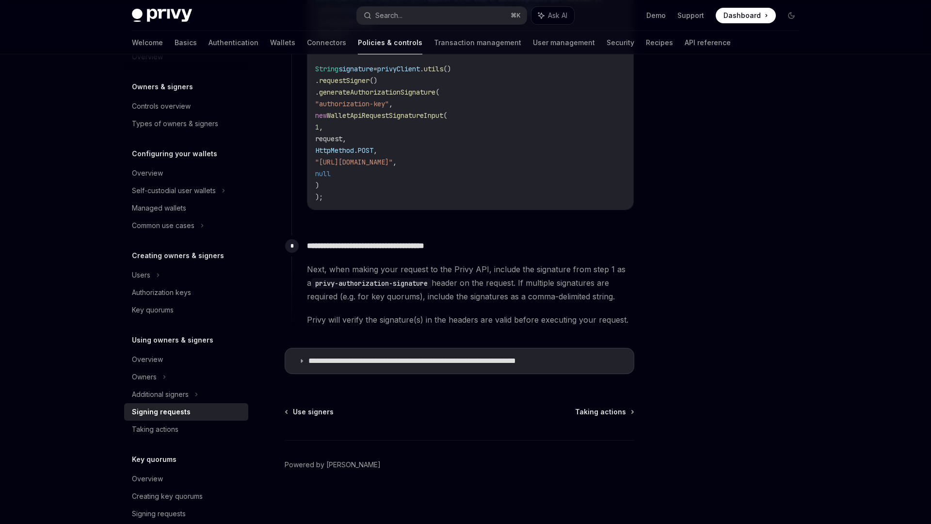
click at [393, 375] on div "**********" at bounding box center [460, 54] width 350 height 652
click at [391, 369] on summary "**********" at bounding box center [459, 360] width 349 height 25
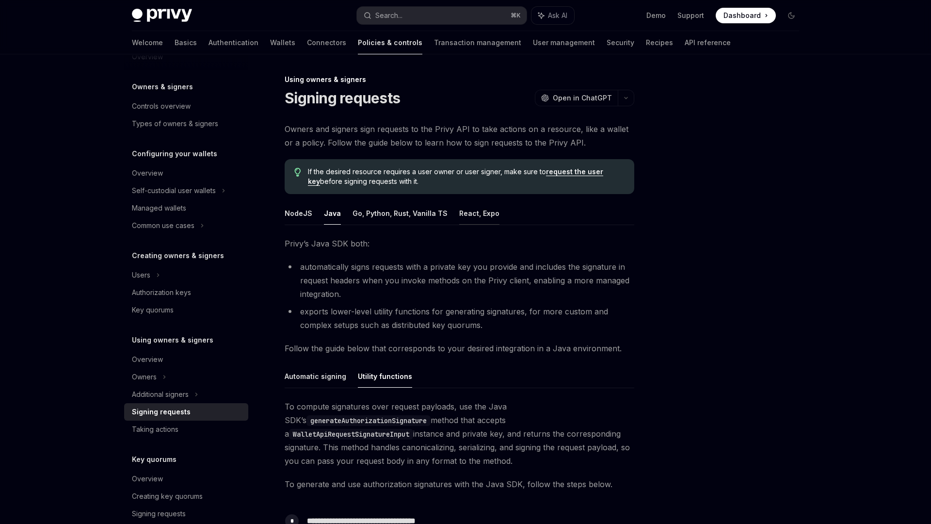
click at [476, 214] on button "React, Expo" at bounding box center [479, 213] width 40 height 23
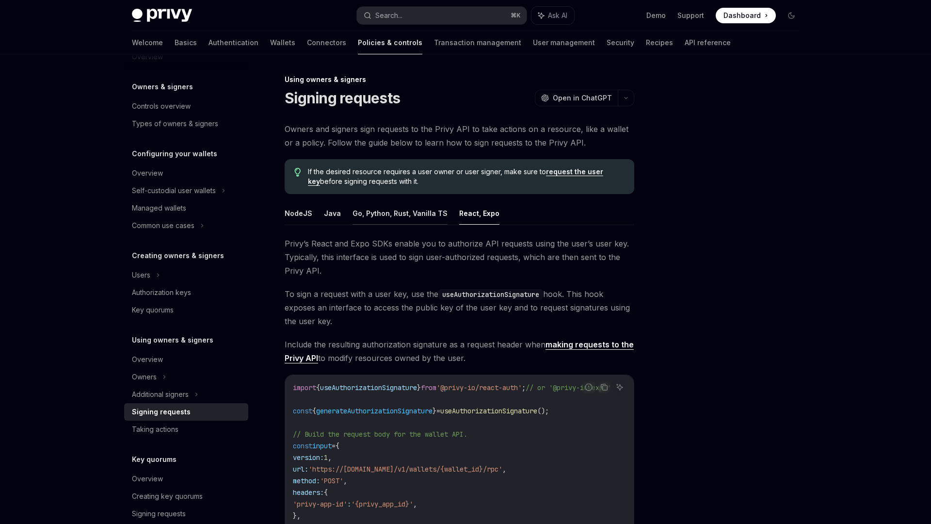
click at [416, 209] on button "Go, Python, Rust, Vanilla TS" at bounding box center [400, 213] width 95 height 23
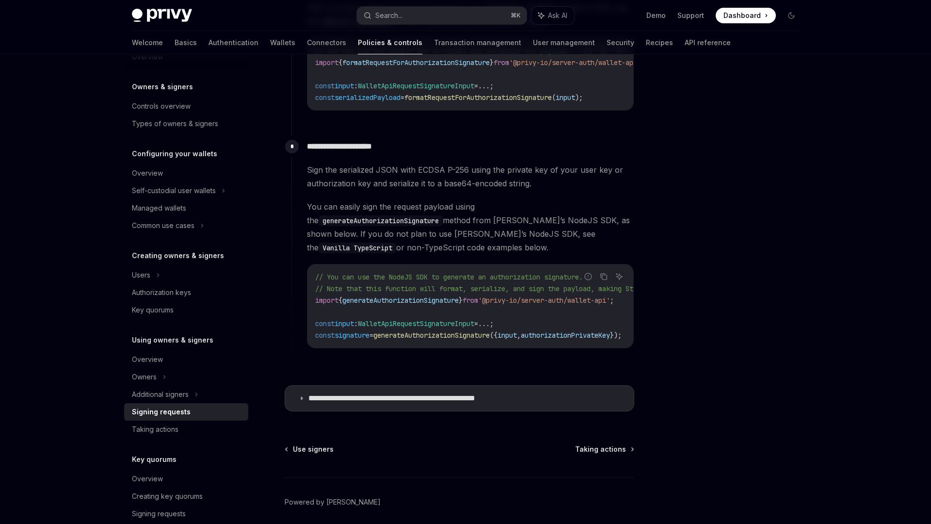
scroll to position [806, 0]
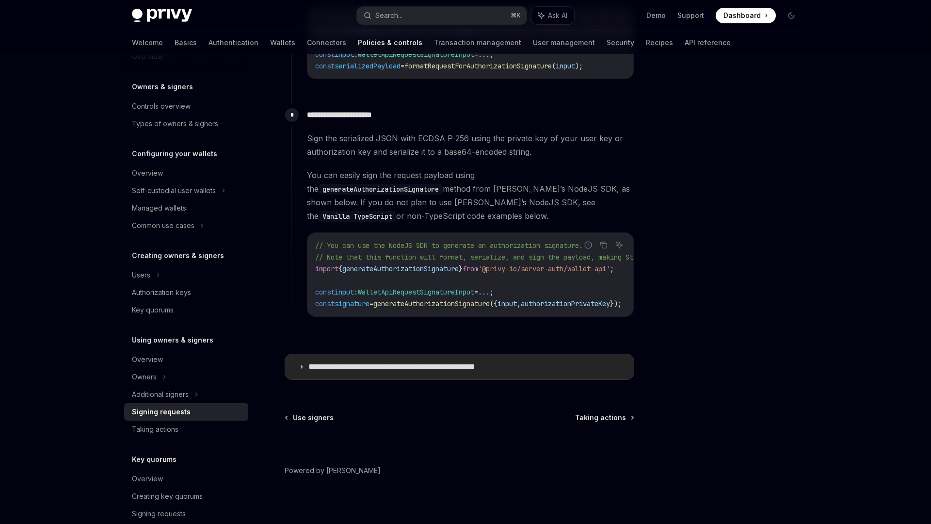
click at [405, 366] on summary "**********" at bounding box center [459, 366] width 349 height 25
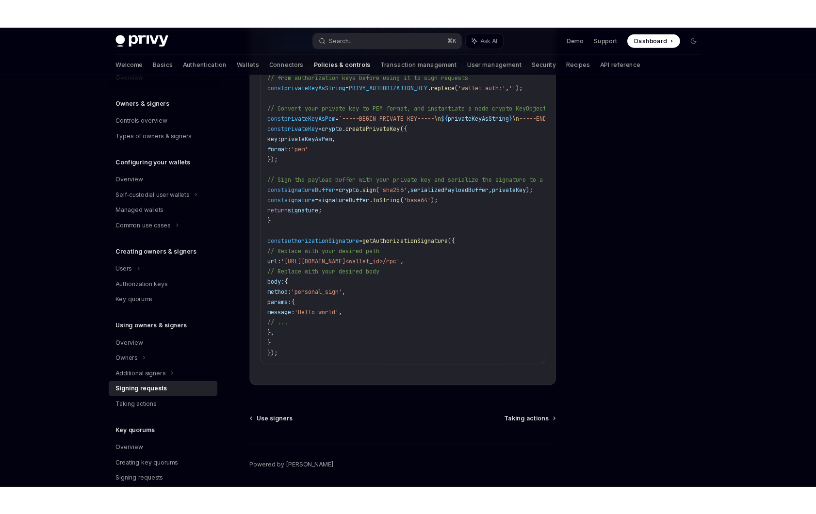
scroll to position [1501, 0]
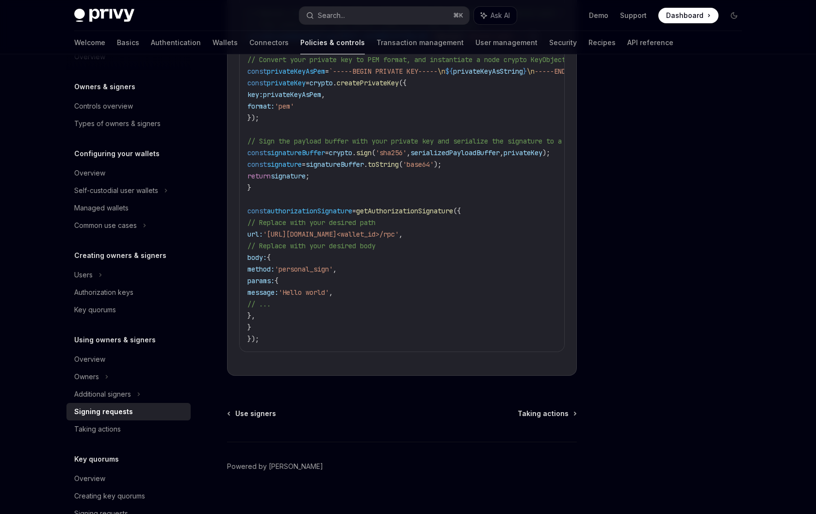
click at [325, 254] on code "import canonicalize from 'canonicalize' ; // Support JSON canonicalization impo…" at bounding box center [454, 41] width 415 height 605
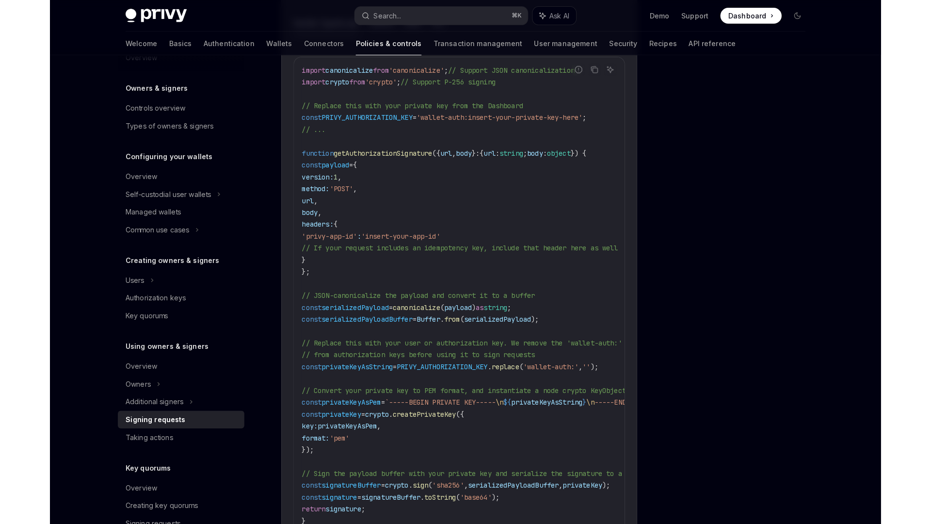
scroll to position [1228, 0]
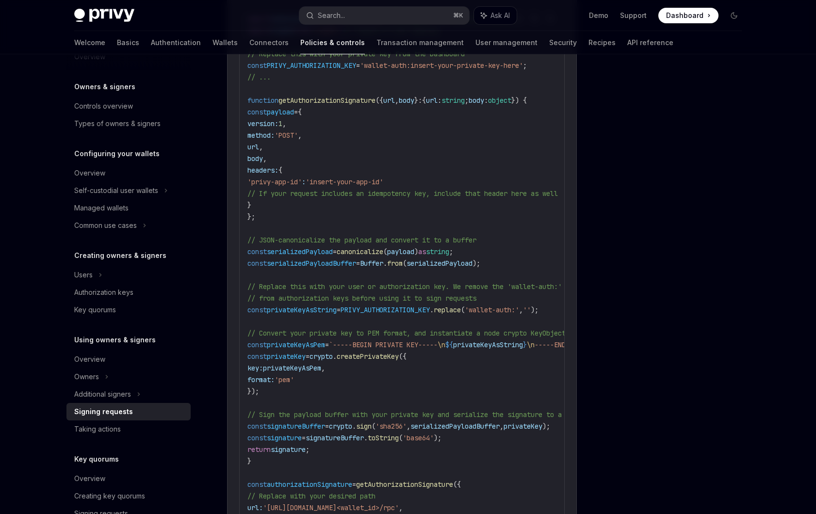
click at [311, 424] on span "signatureBuffer" at bounding box center [296, 426] width 58 height 9
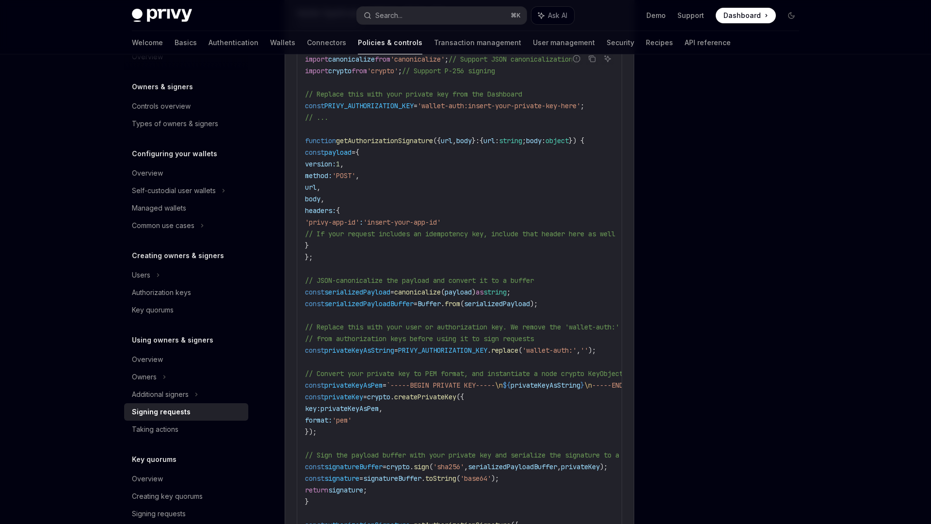
scroll to position [1132, 0]
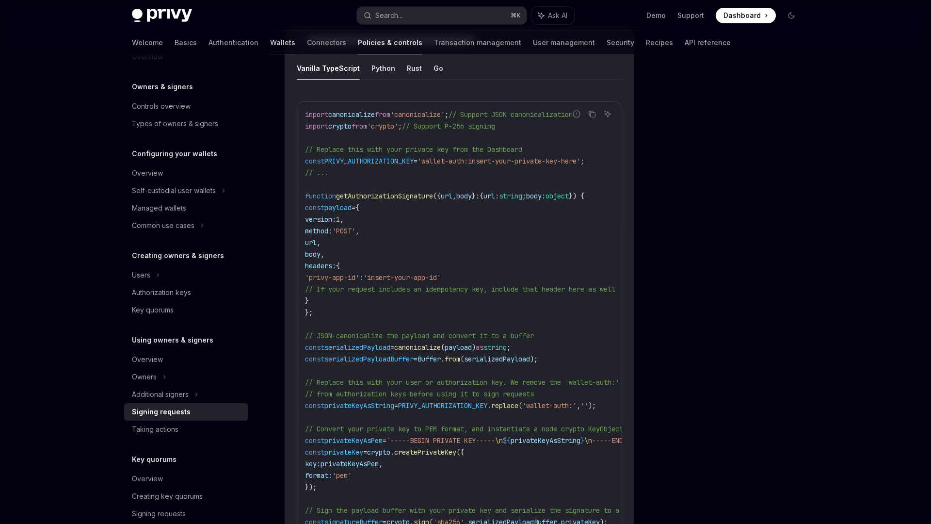
click at [270, 47] on link "Wallets" at bounding box center [282, 42] width 25 height 23
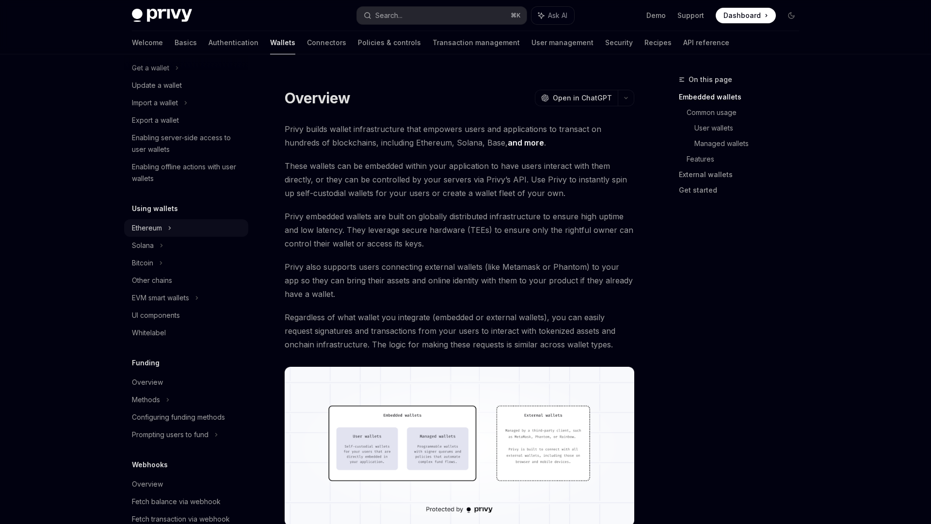
scroll to position [108, 0]
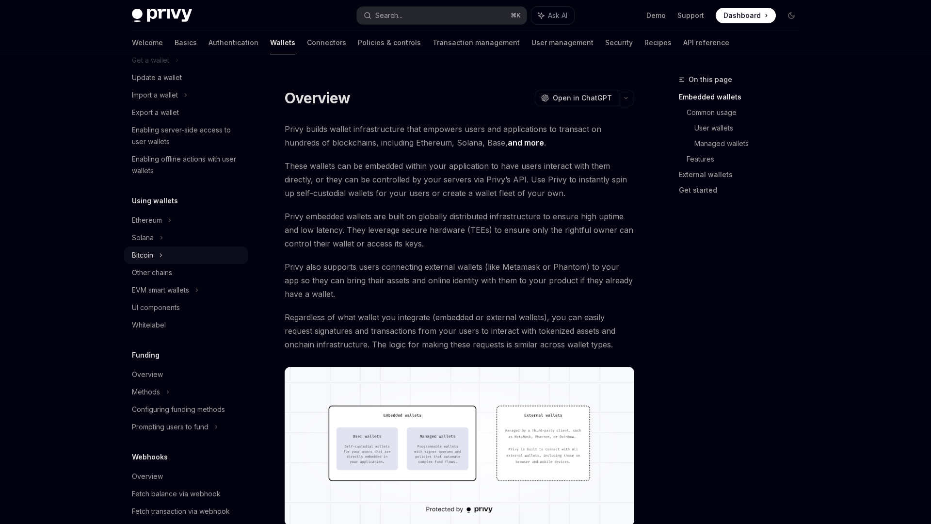
click at [162, 261] on div "Bitcoin" at bounding box center [186, 254] width 124 height 17
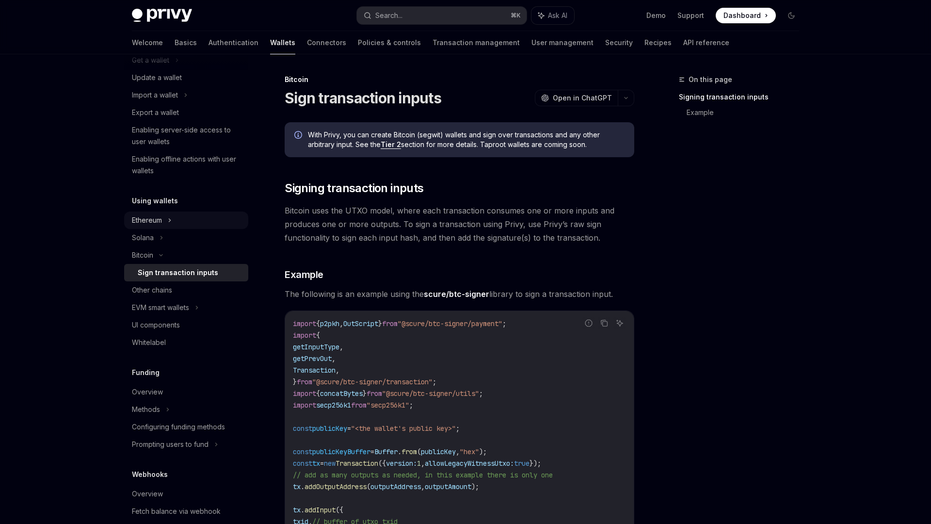
click at [166, 221] on div "Ethereum" at bounding box center [186, 220] width 124 height 17
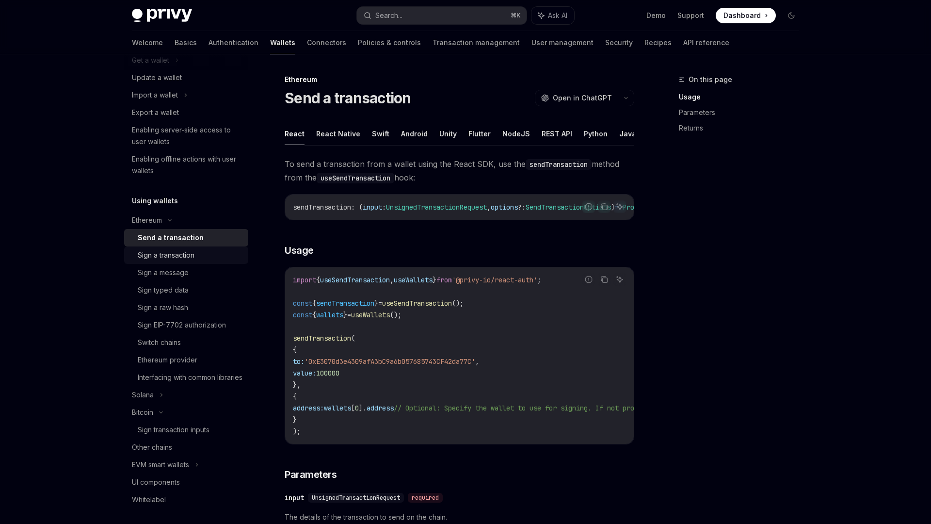
click at [187, 261] on div "Sign a transaction" at bounding box center [166, 255] width 57 height 12
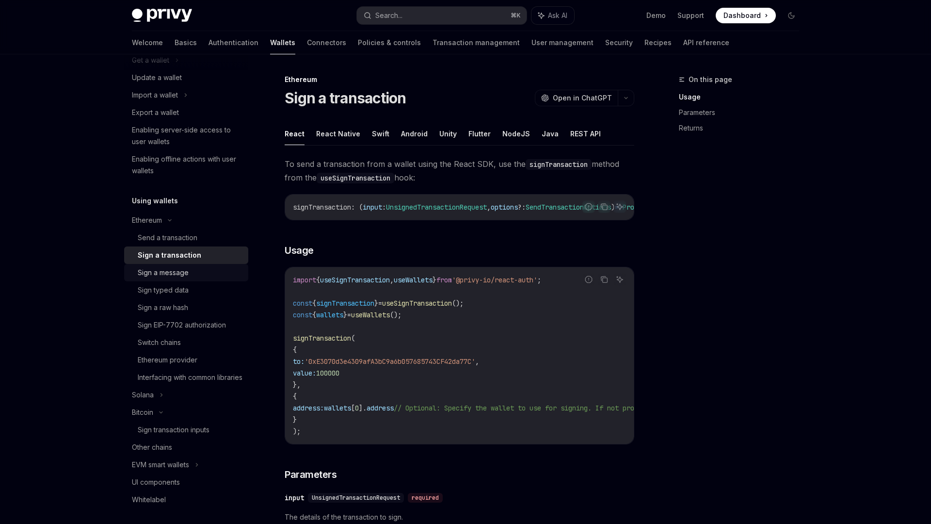
click at [186, 272] on div "Sign a message" at bounding box center [163, 273] width 51 height 12
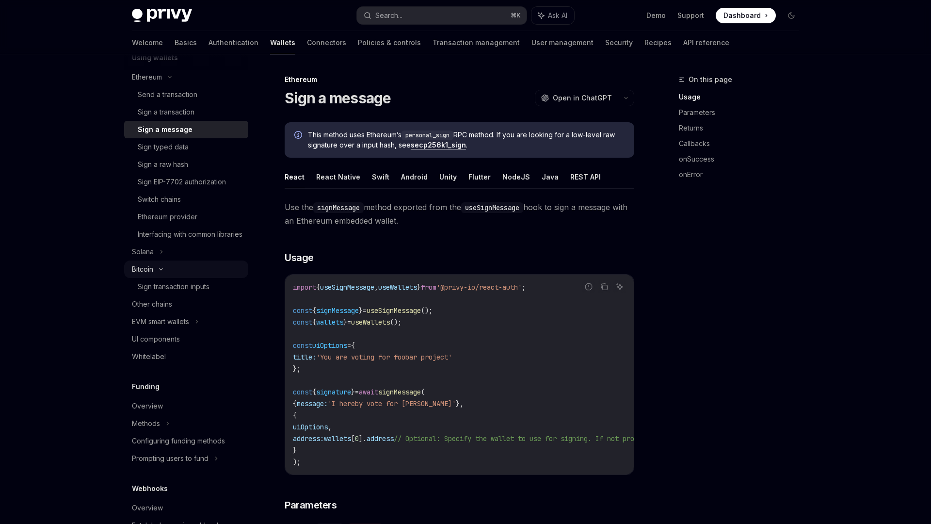
scroll to position [263, 0]
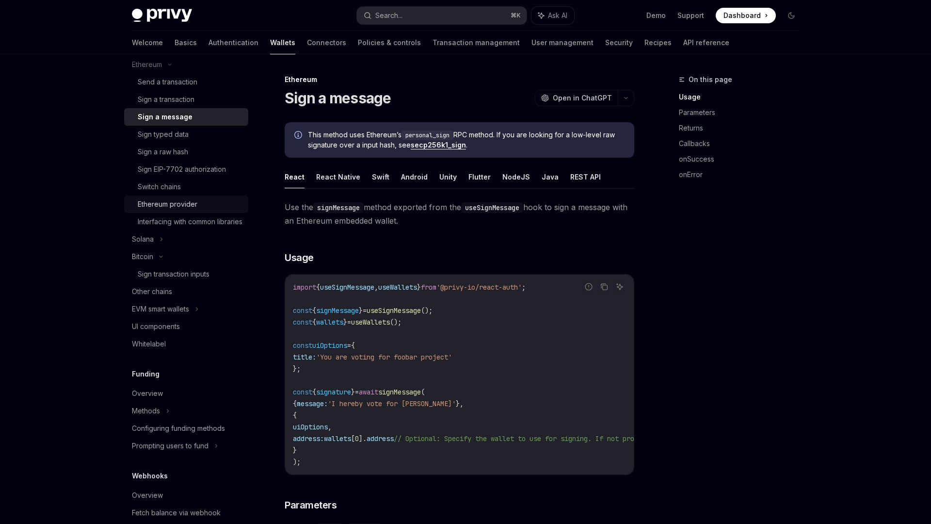
click at [180, 206] on div "Ethereum provider" at bounding box center [168, 204] width 60 height 12
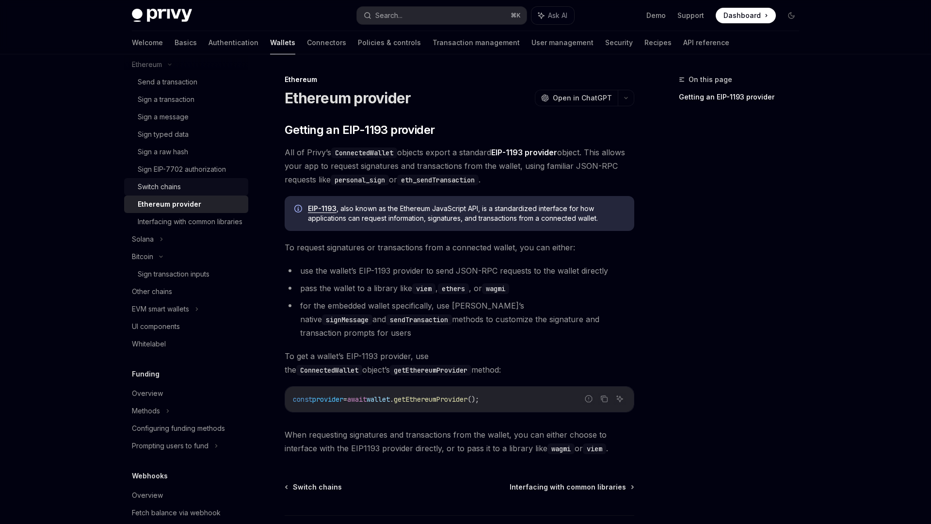
click at [179, 194] on link "Switch chains" at bounding box center [186, 186] width 124 height 17
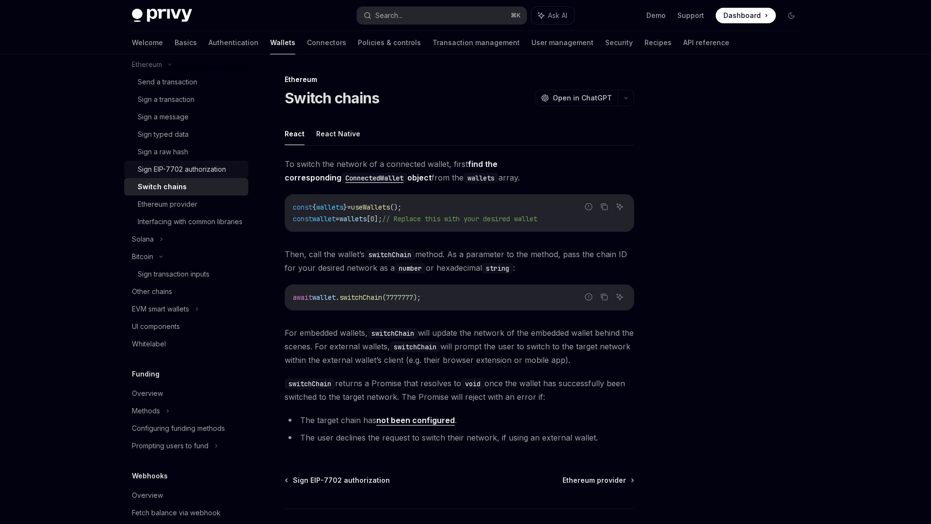
click at [172, 166] on div "Sign EIP-7702 authorization" at bounding box center [182, 169] width 88 height 12
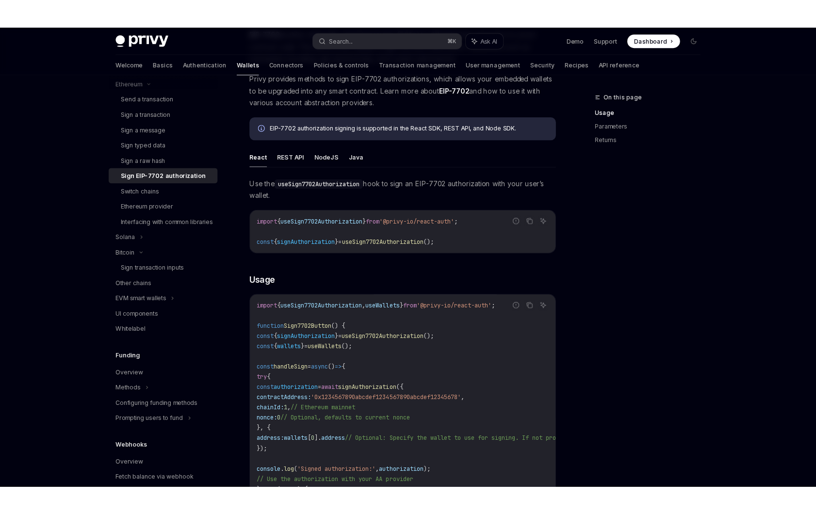
scroll to position [182, 0]
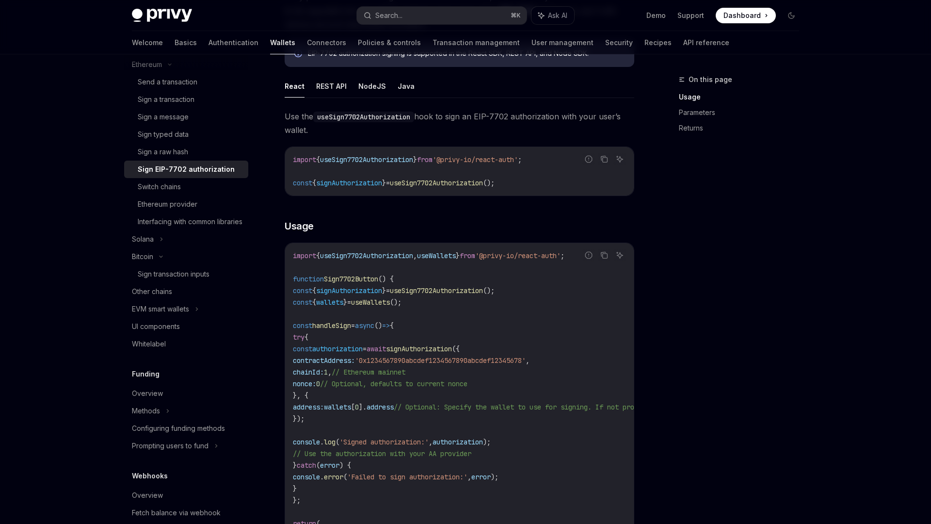
click at [452, 359] on span "'0x1234567890abcdef1234567890abcdef12345678'" at bounding box center [440, 360] width 171 height 9
click at [450, 360] on span "'0x1234567890abcdef1234567890abcdef12345678'" at bounding box center [440, 360] width 171 height 9
click at [451, 359] on span "'0x1234567890abcdef1234567890abcdef12345678'" at bounding box center [440, 360] width 171 height 9
copy span "0x1234567890abcdef1234567890abcdef12345678"
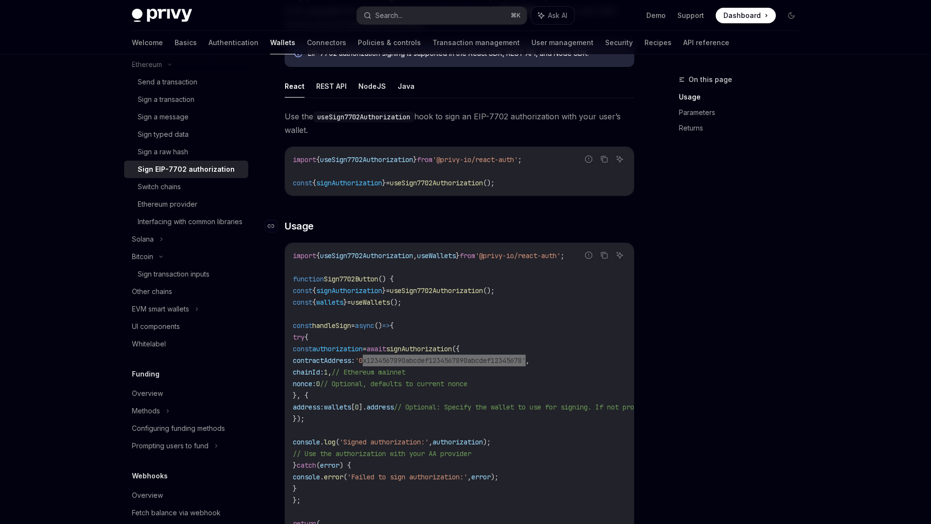
type textarea "*"
